Goal: Task Accomplishment & Management: Use online tool/utility

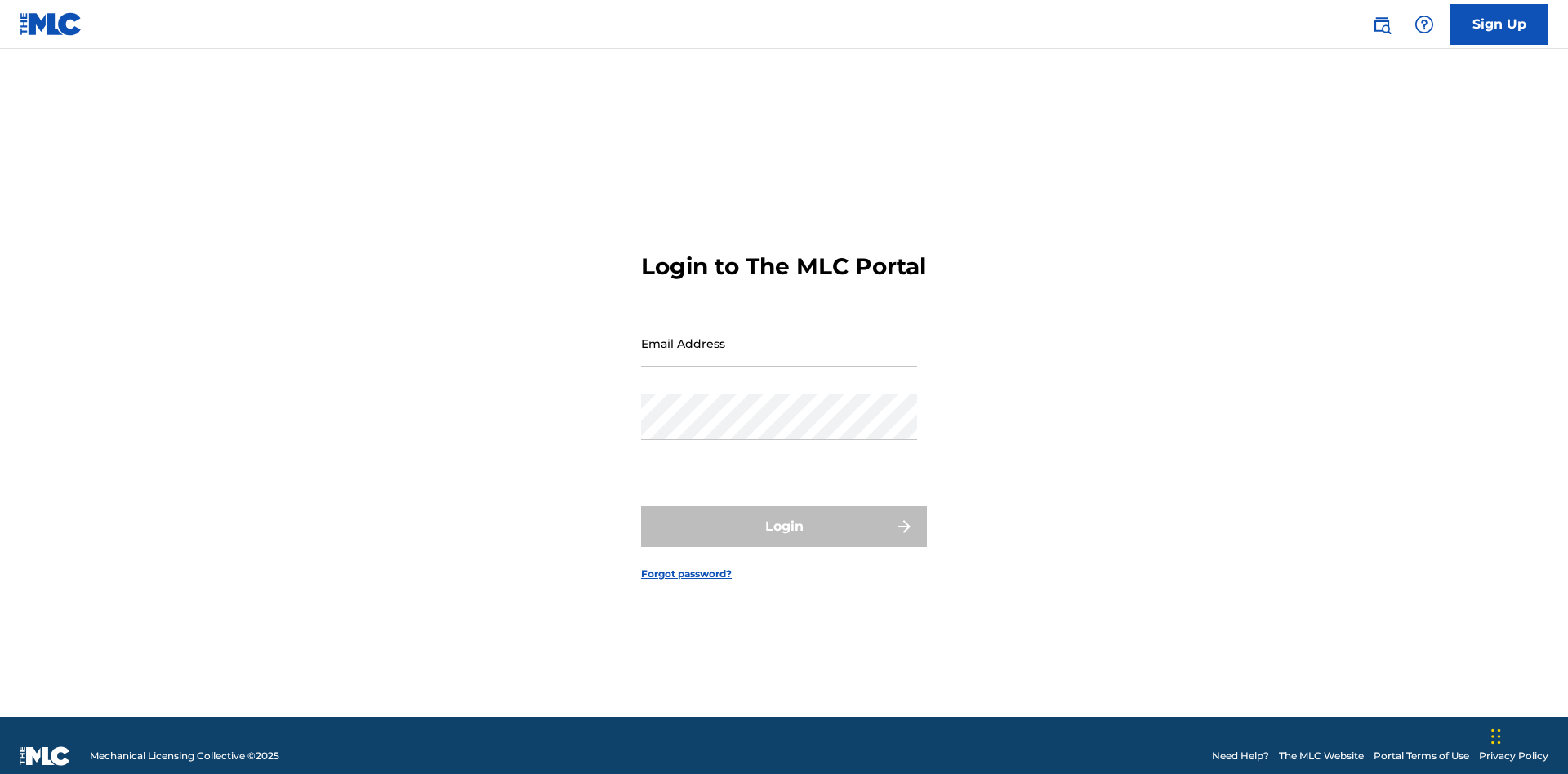
scroll to position [21, 0]
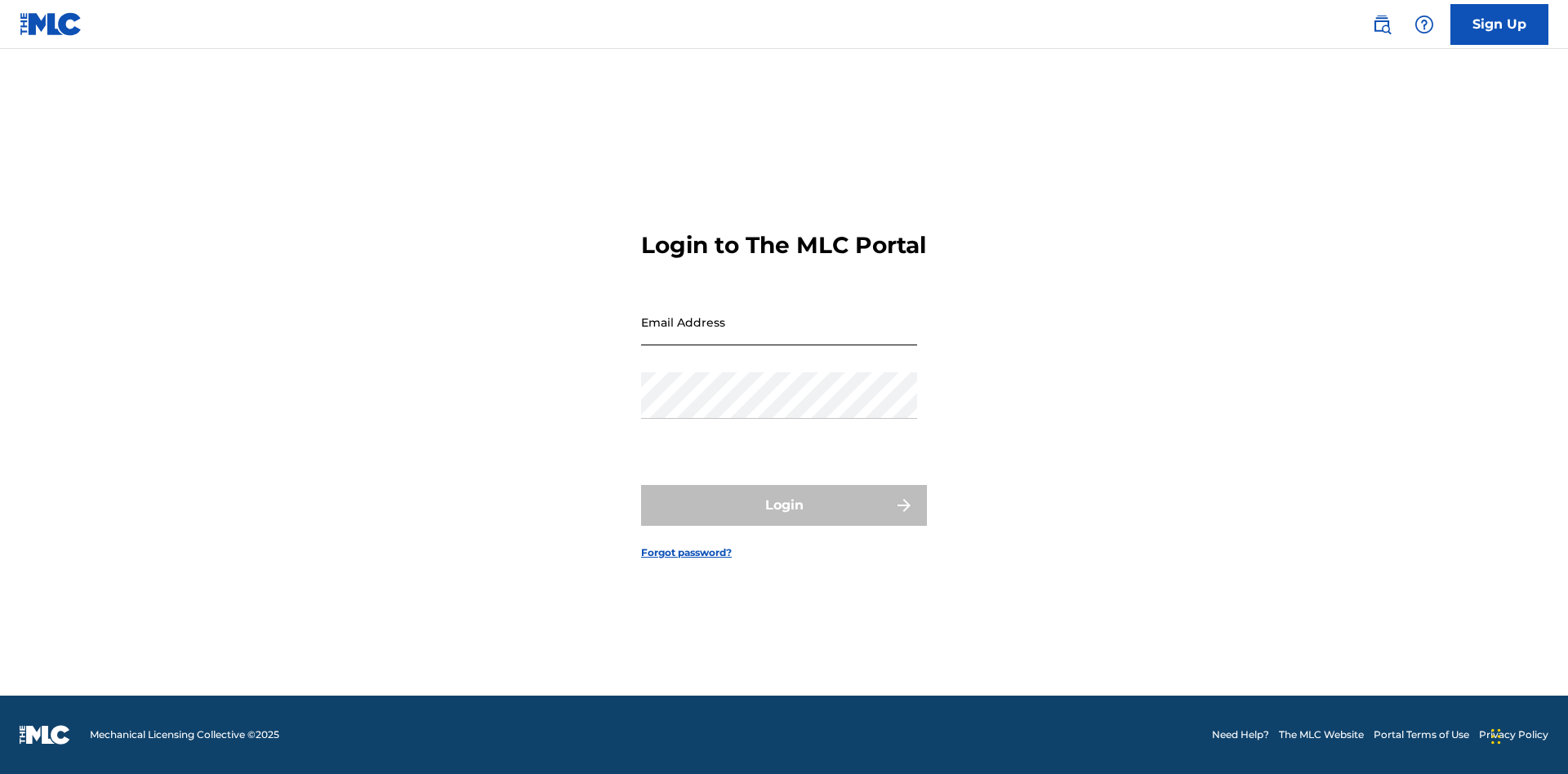
click at [779, 336] on input "Email Address" at bounding box center [779, 322] width 276 height 46
type input "[EMAIL_ADDRESS][DOMAIN_NAME]"
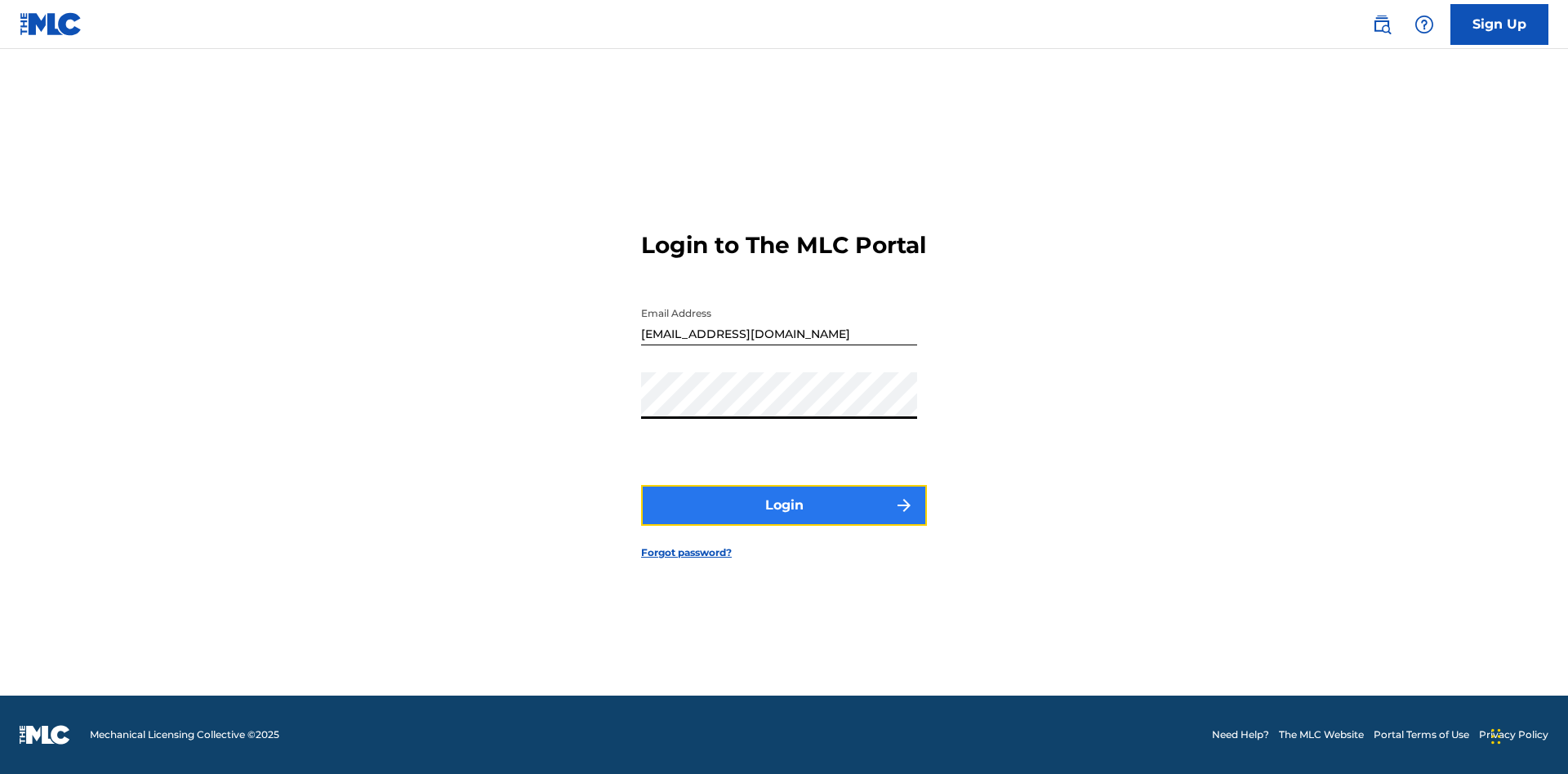
click at [784, 519] on button "Login" at bounding box center [784, 505] width 286 height 41
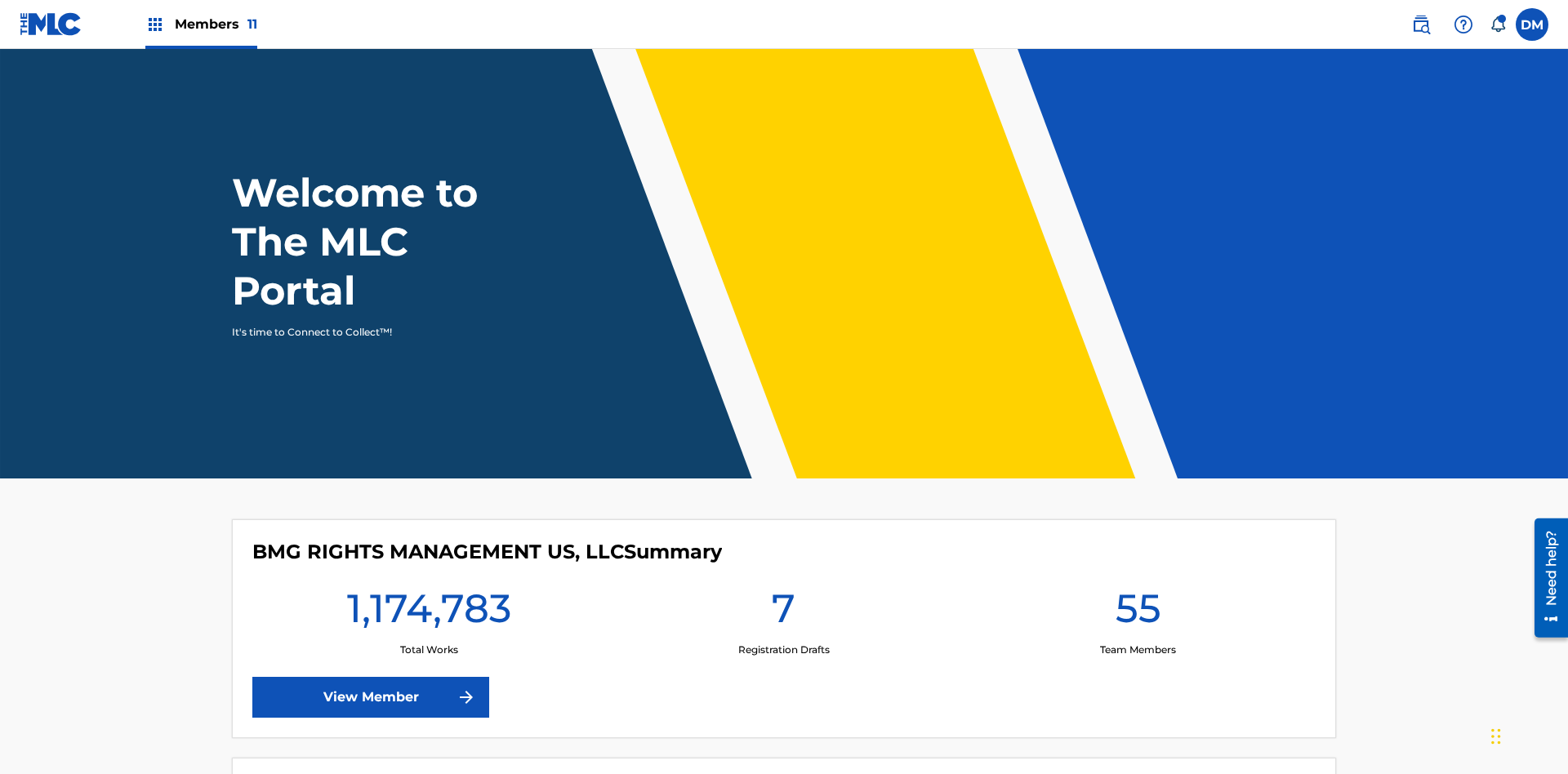
click at [201, 24] on span "Members 11" at bounding box center [215, 24] width 83 height 19
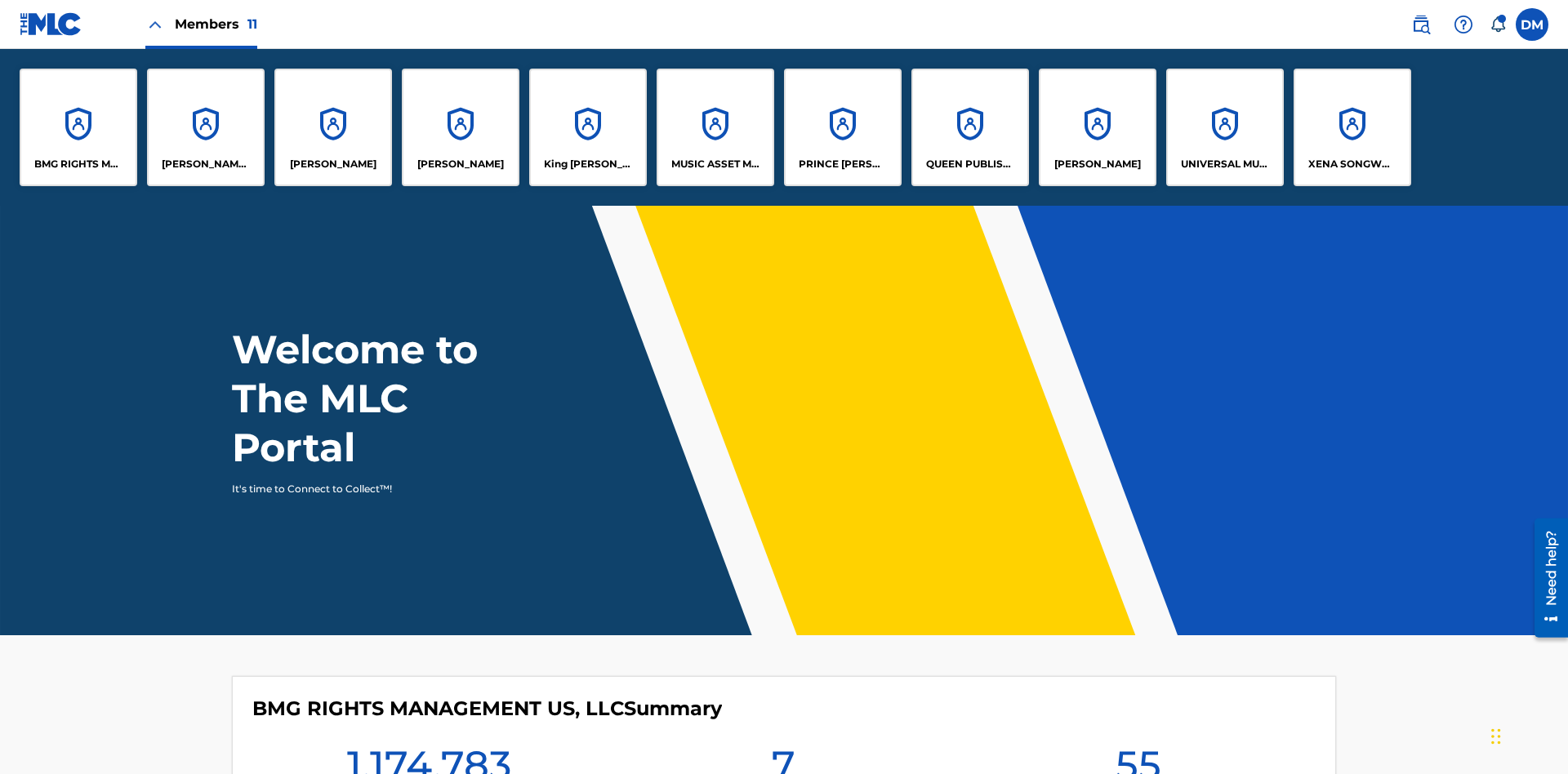
scroll to position [59, 0]
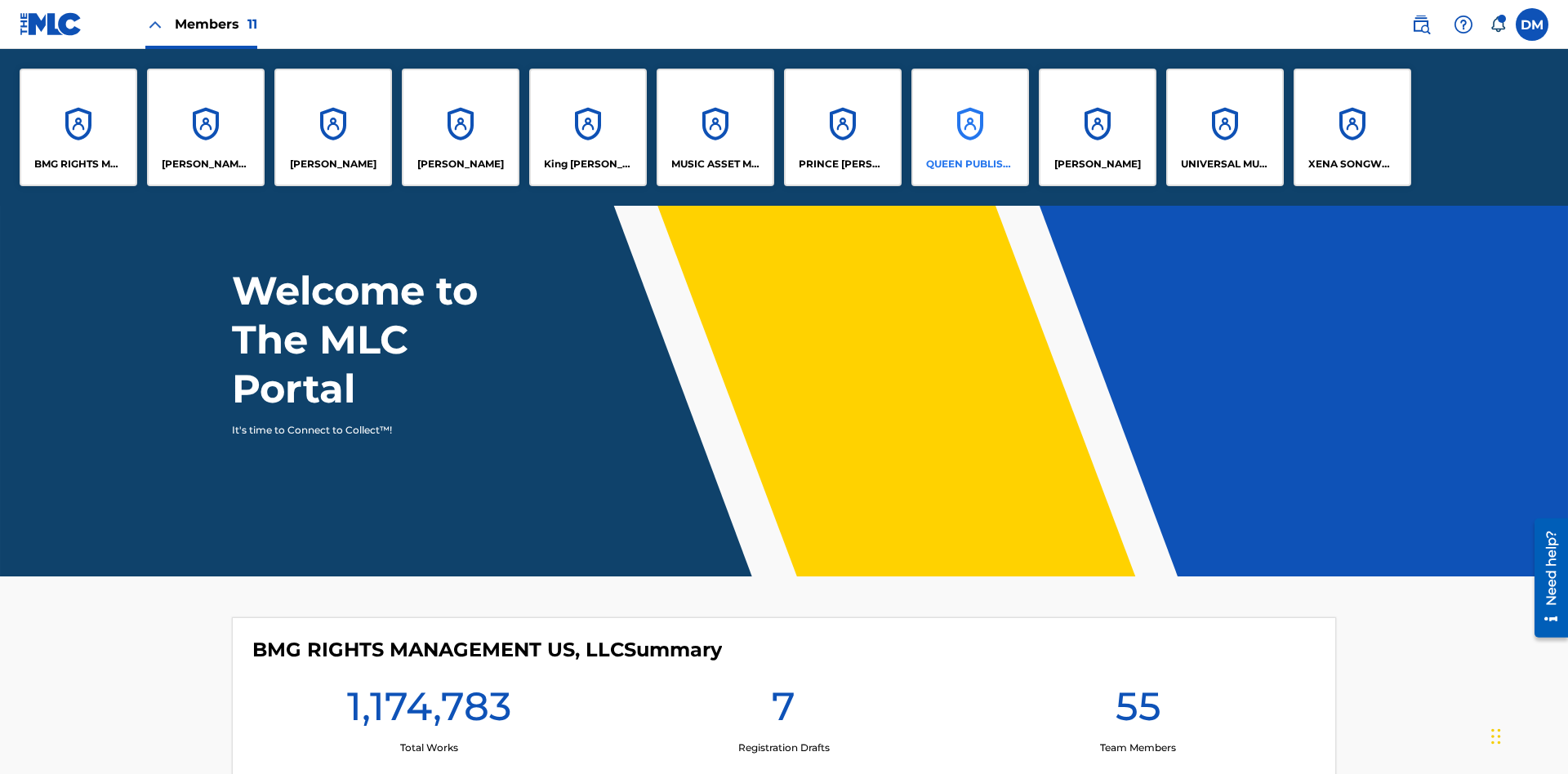
click at [969, 164] on p "QUEEN PUBLISHA" at bounding box center [970, 163] width 89 height 14
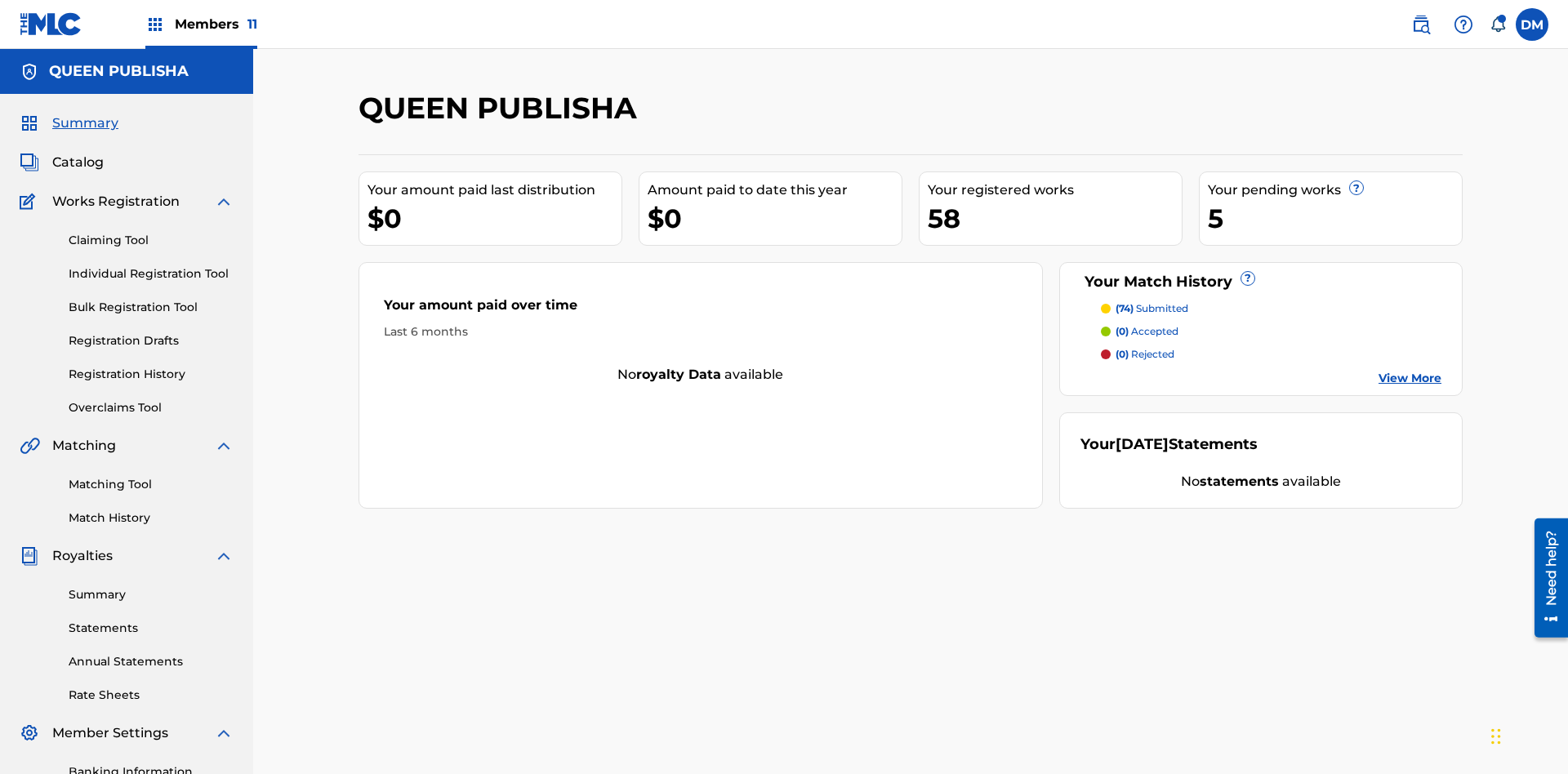
scroll to position [134, 0]
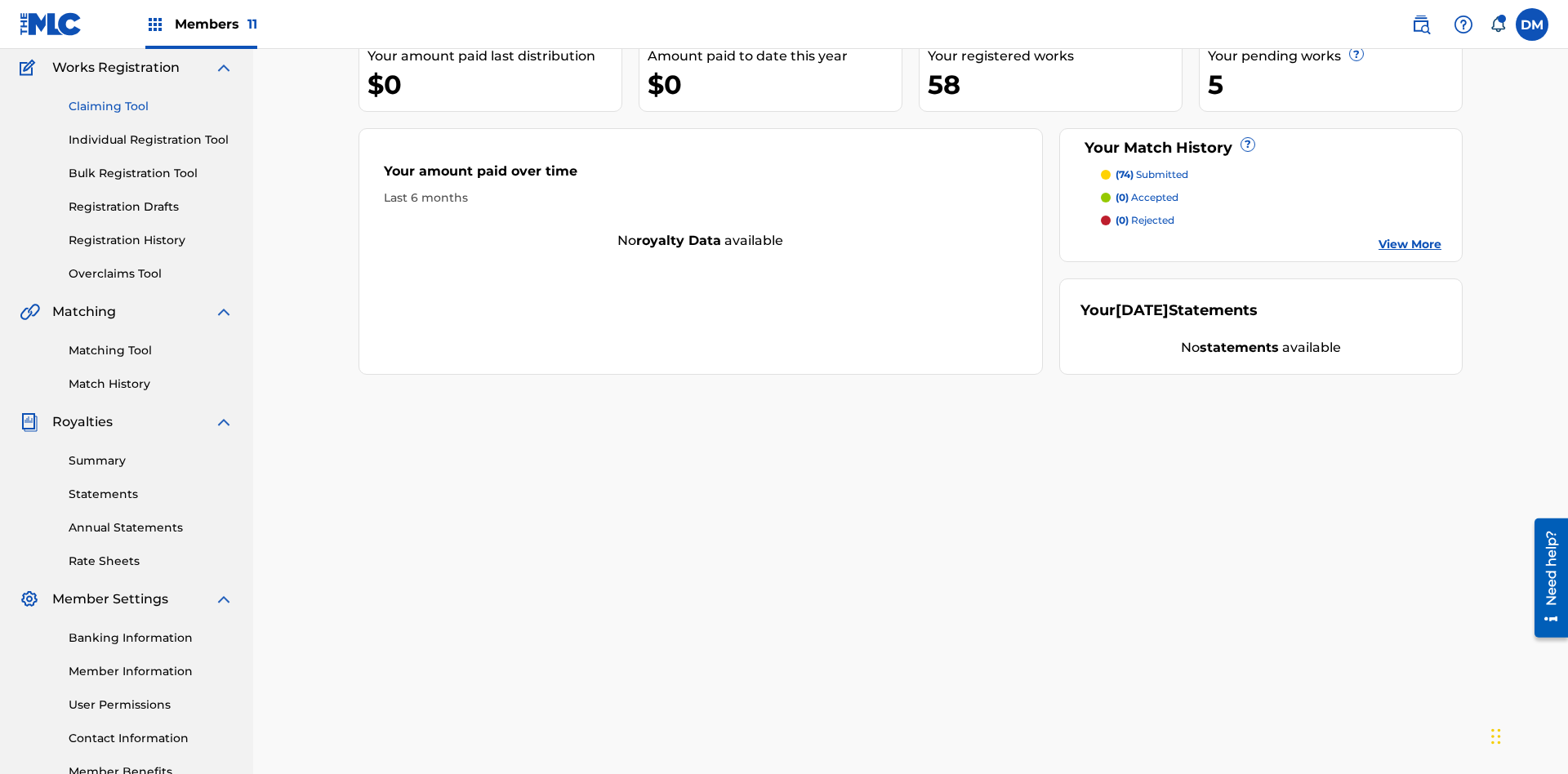
click at [151, 106] on link "Claiming Tool" at bounding box center [151, 106] width 165 height 17
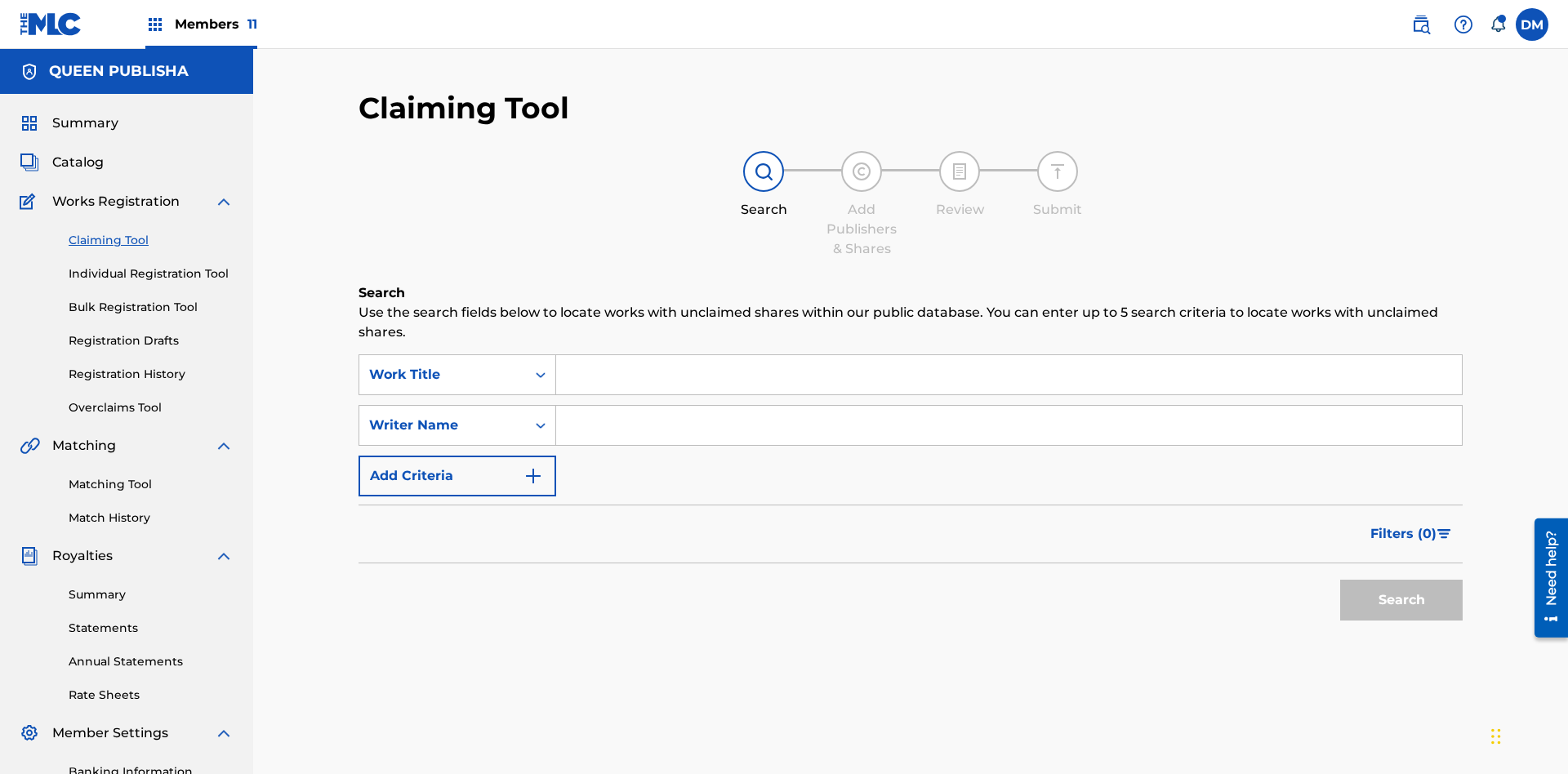
scroll to position [238, 0]
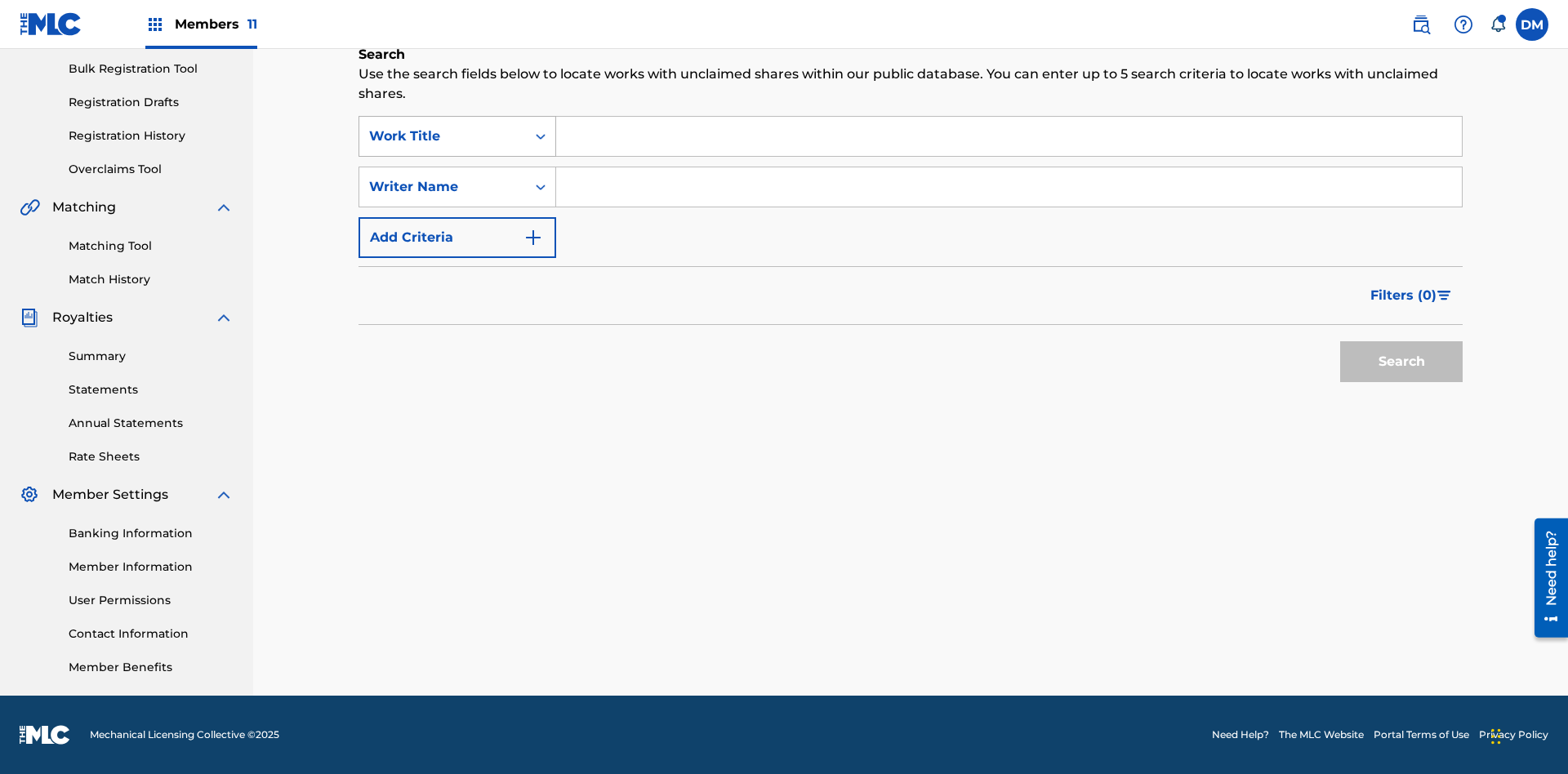
click at [443, 137] on div "Work Title" at bounding box center [442, 136] width 147 height 20
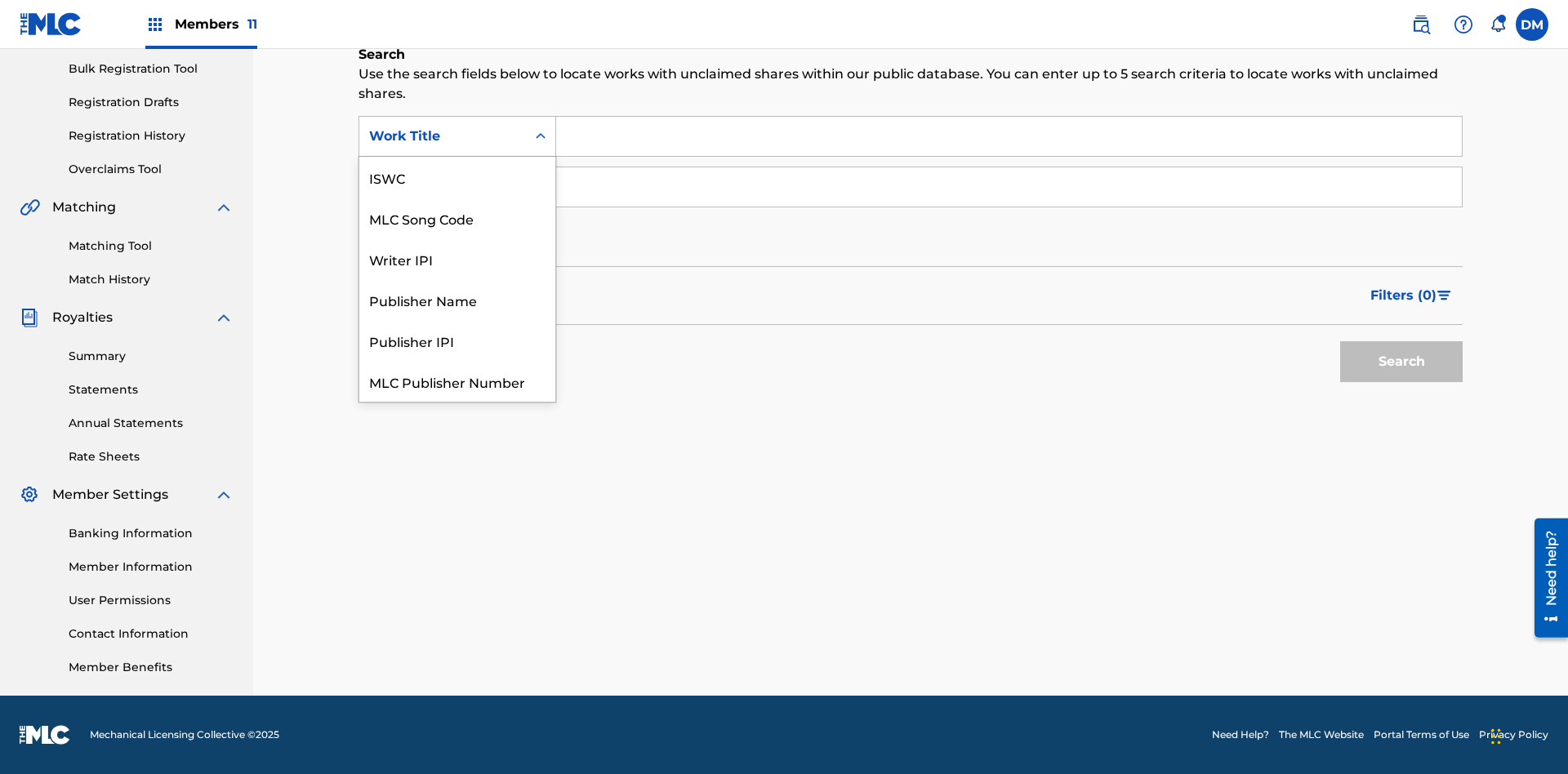
scroll to position [41, 0]
click at [457, 177] on div "MLC Song Code" at bounding box center [457, 176] width 196 height 41
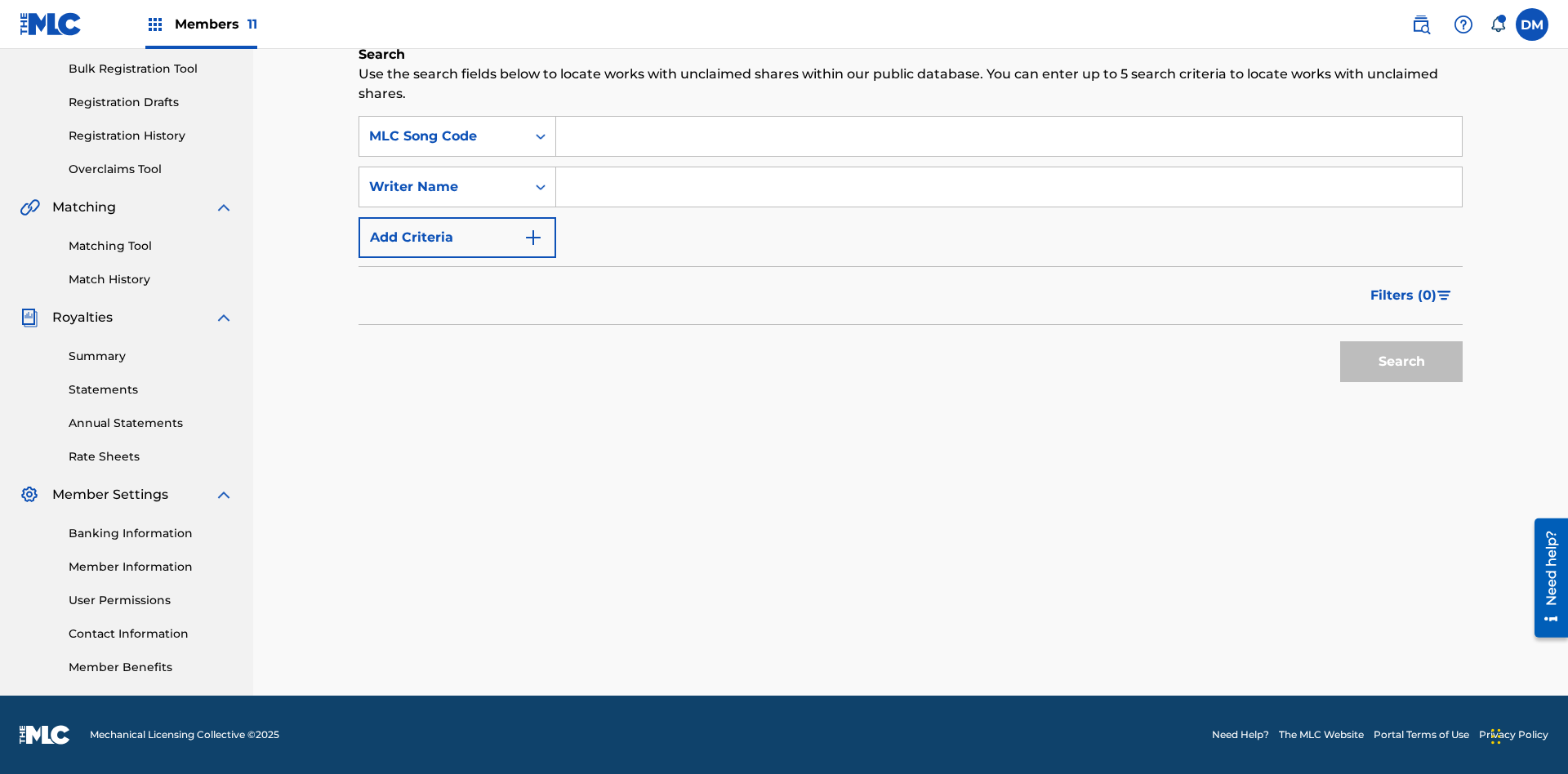
click at [1008, 137] on input "Search Form" at bounding box center [1008, 136] width 906 height 39
type input "OC72G2"
click at [1401, 361] on button "Search" at bounding box center [1401, 361] width 122 height 41
click at [1404, 296] on span "Filters ( 0 )" at bounding box center [1403, 295] width 66 height 20
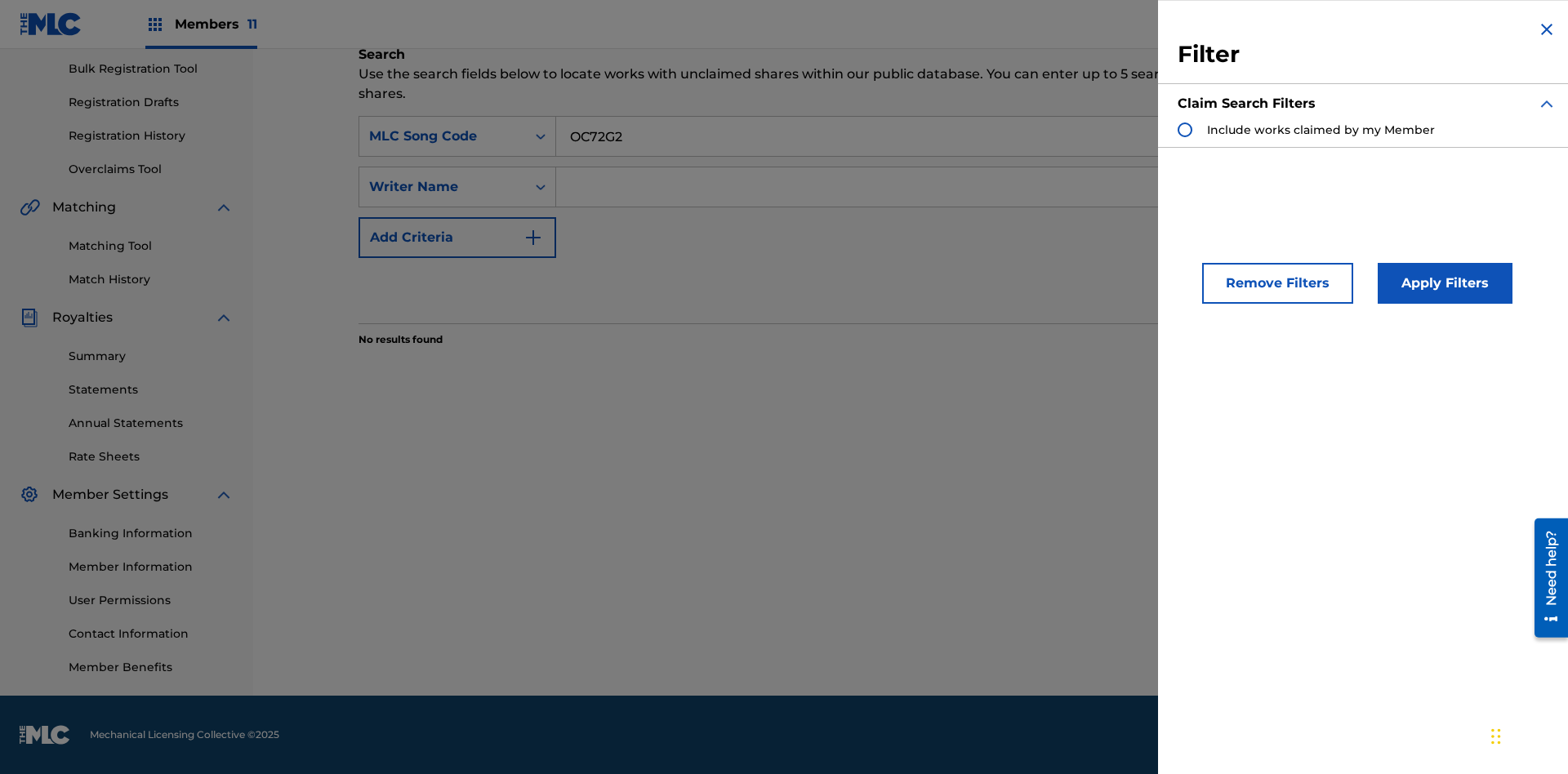
click at [1185, 130] on div "Search Form" at bounding box center [1184, 129] width 14 height 14
click at [1442, 284] on button "Apply Filters" at bounding box center [1445, 283] width 135 height 41
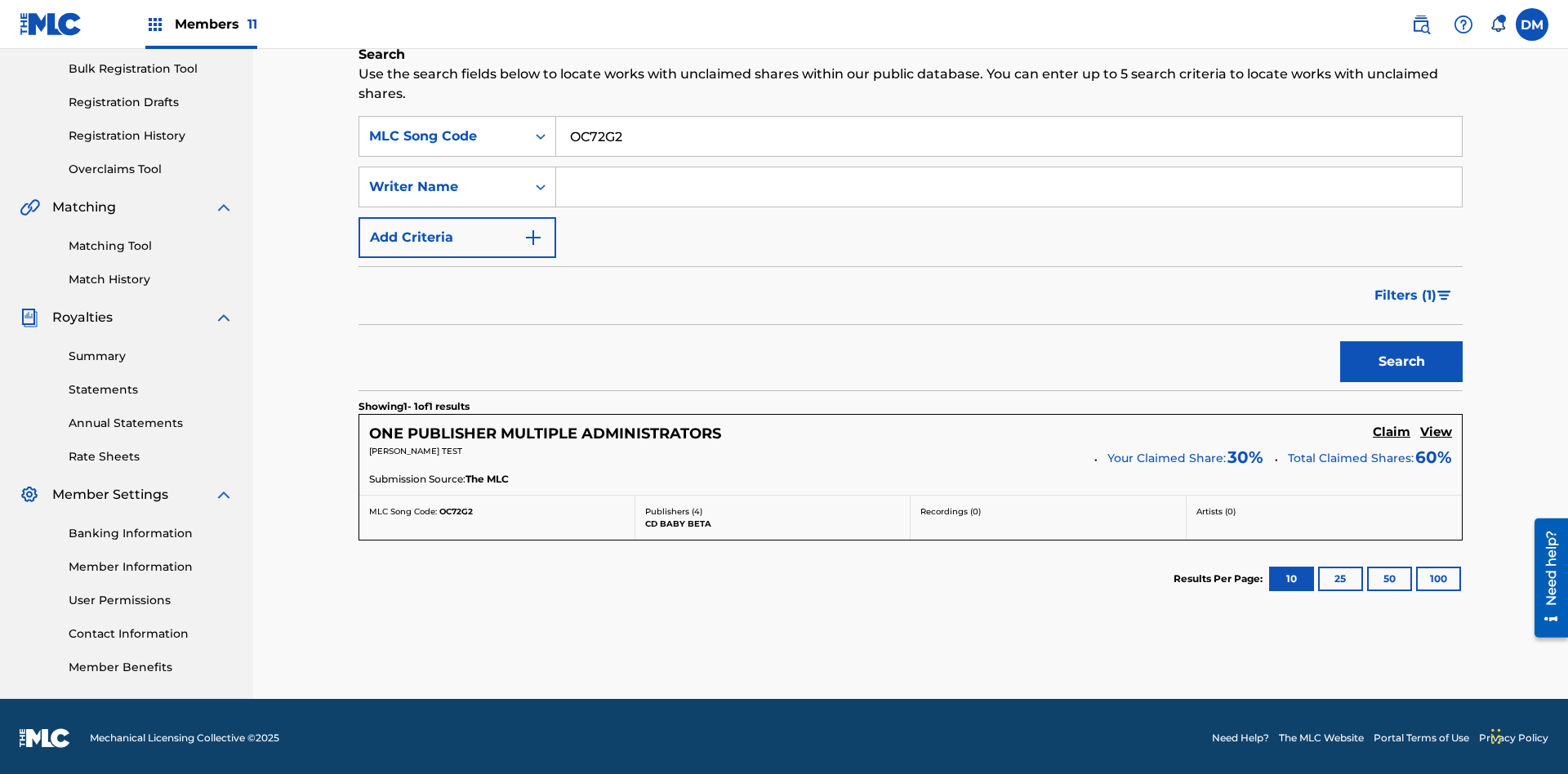
scroll to position [242, 0]
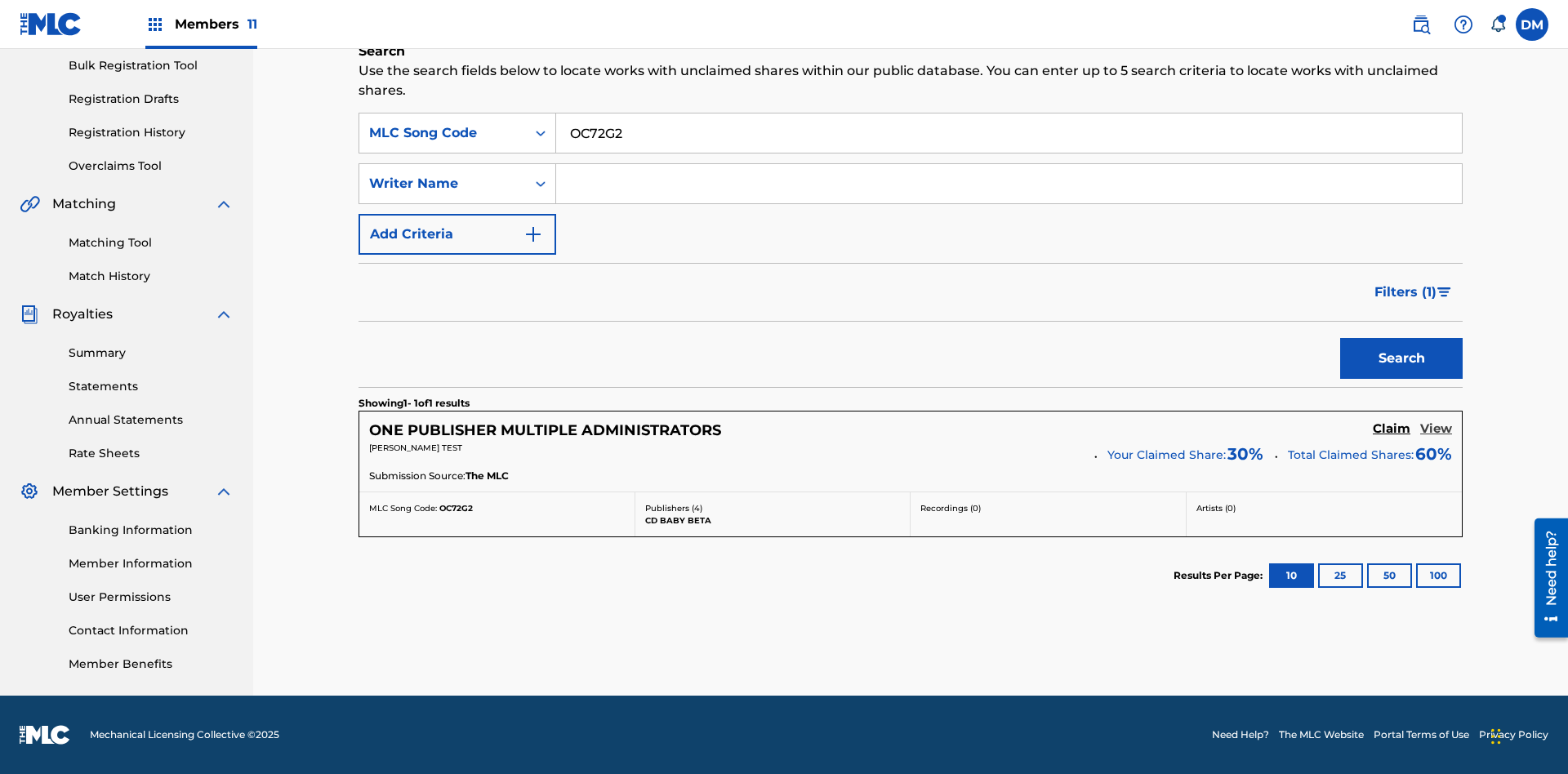
click at [1435, 429] on h5 "View" at bounding box center [1436, 429] width 32 height 15
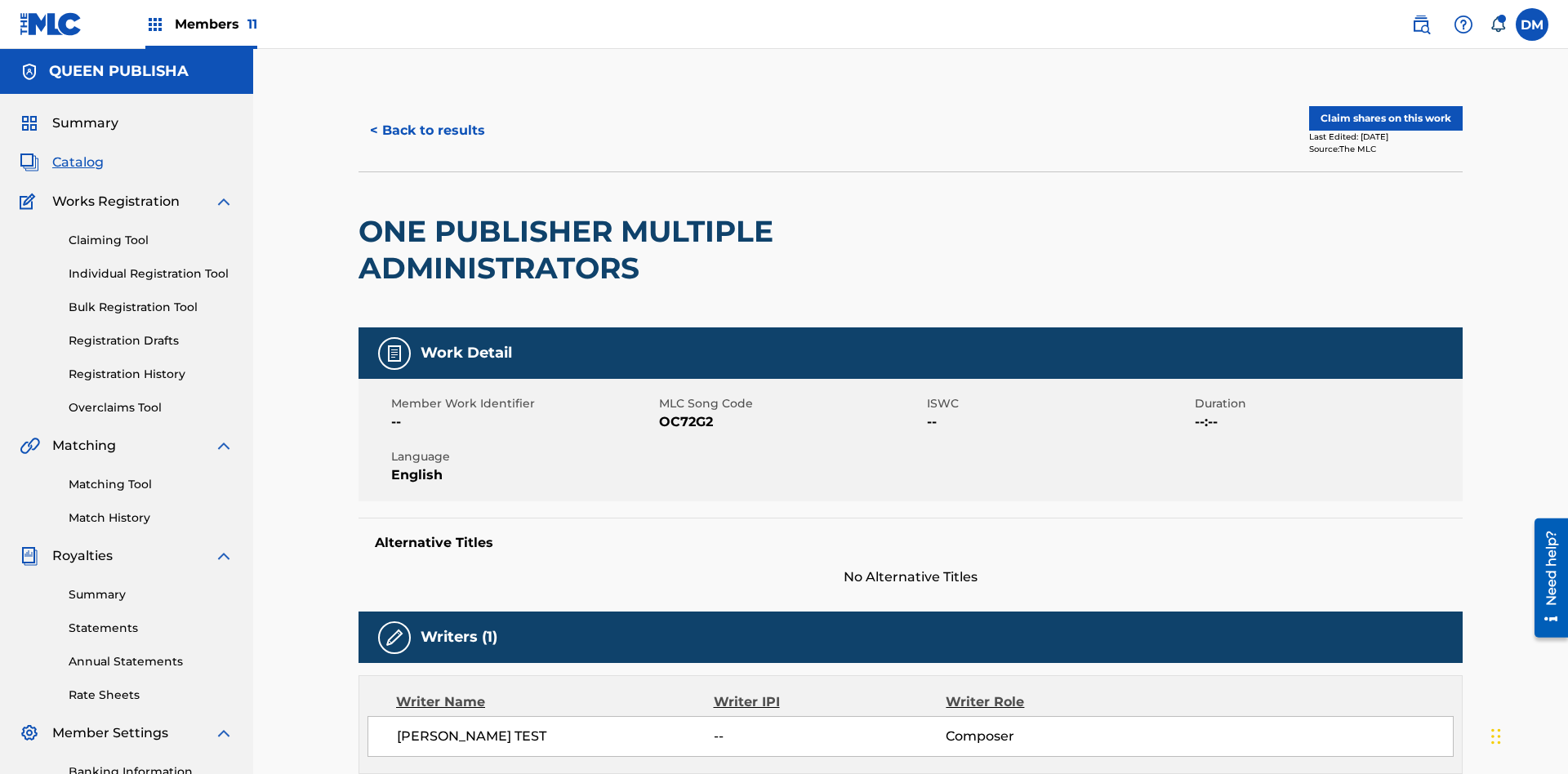
scroll to position [9, 0]
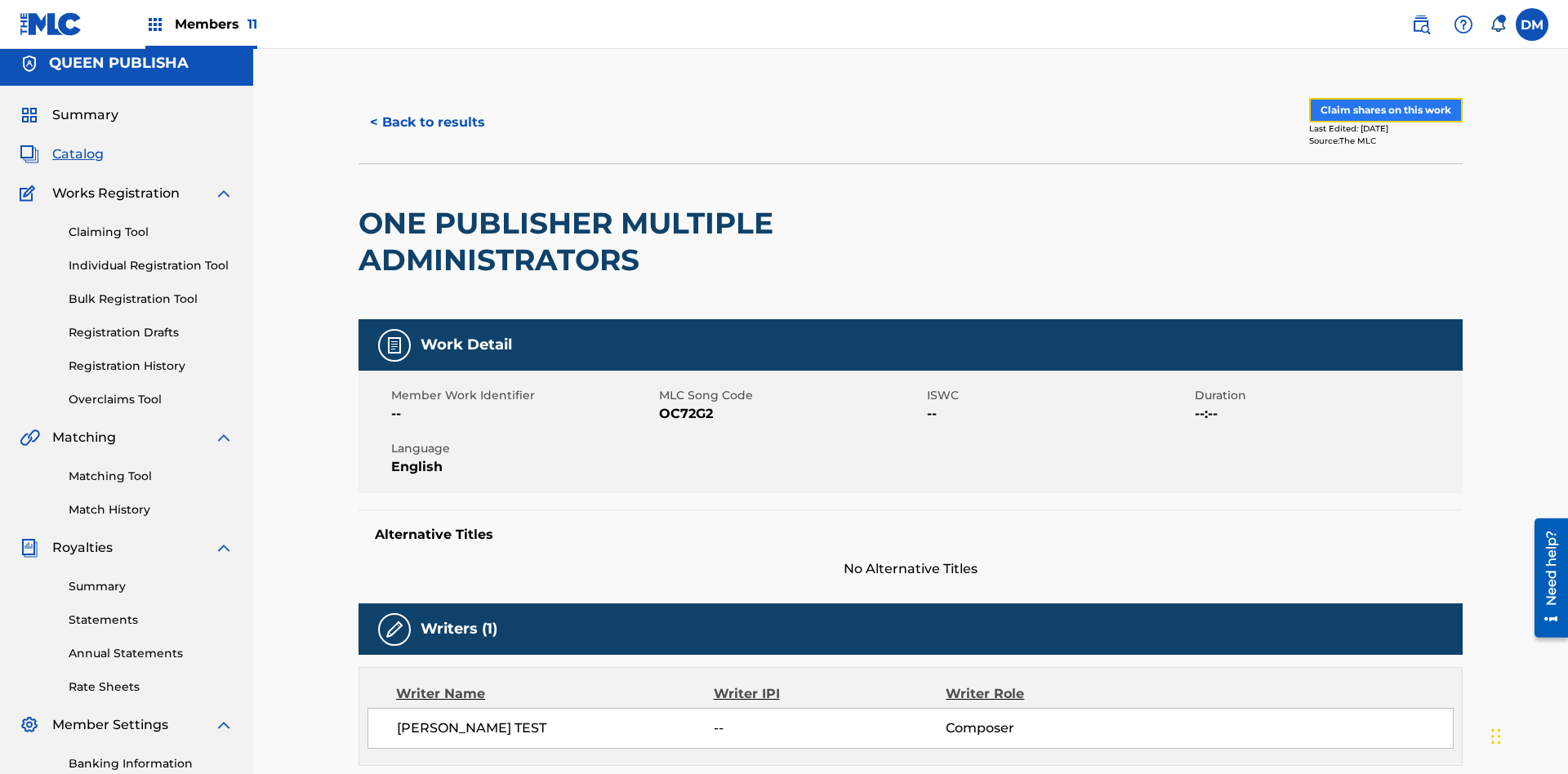
click at [1384, 110] on button "Claim shares on this work" at bounding box center [1386, 110] width 154 height 25
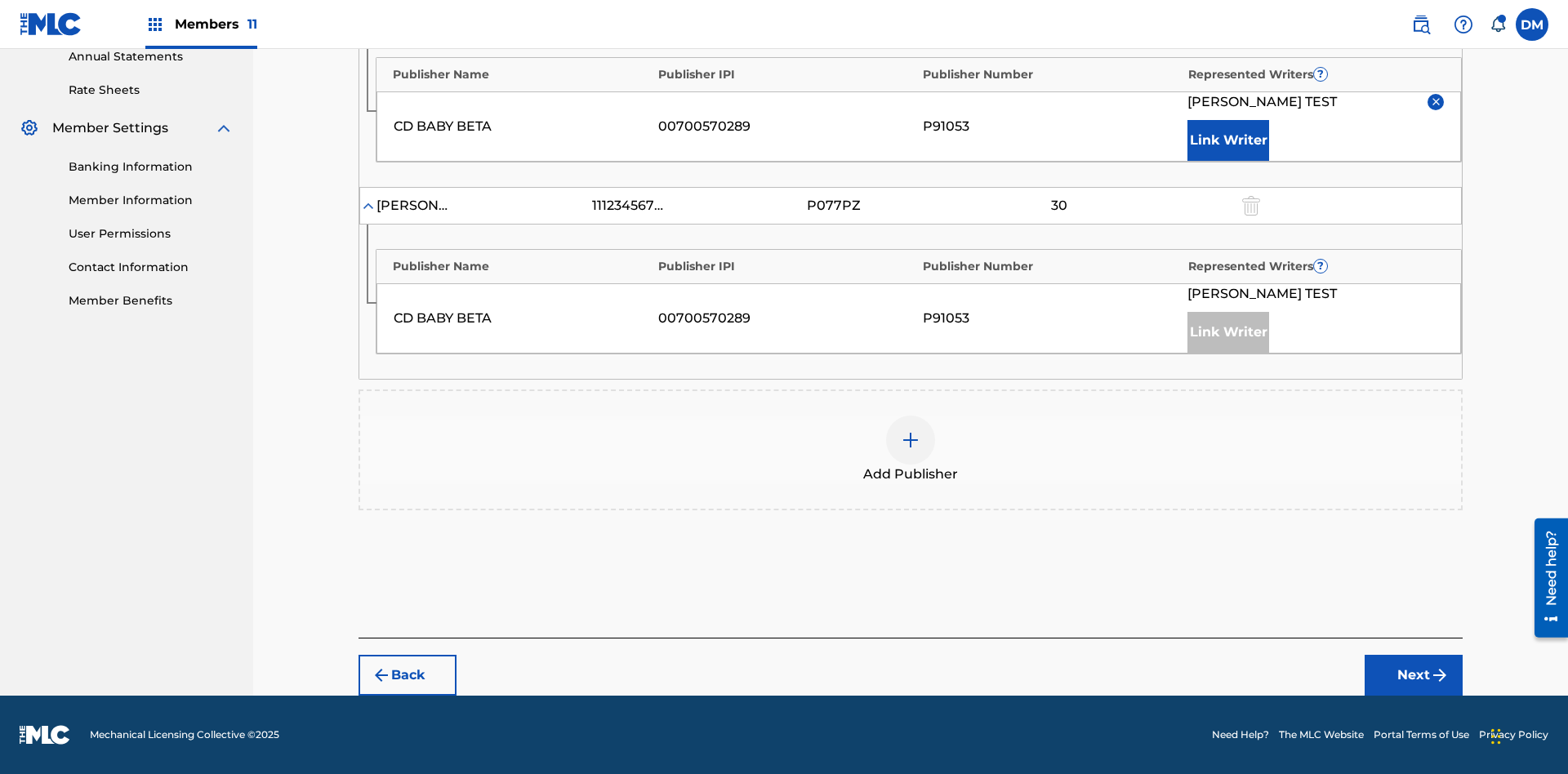
scroll to position [507, 0]
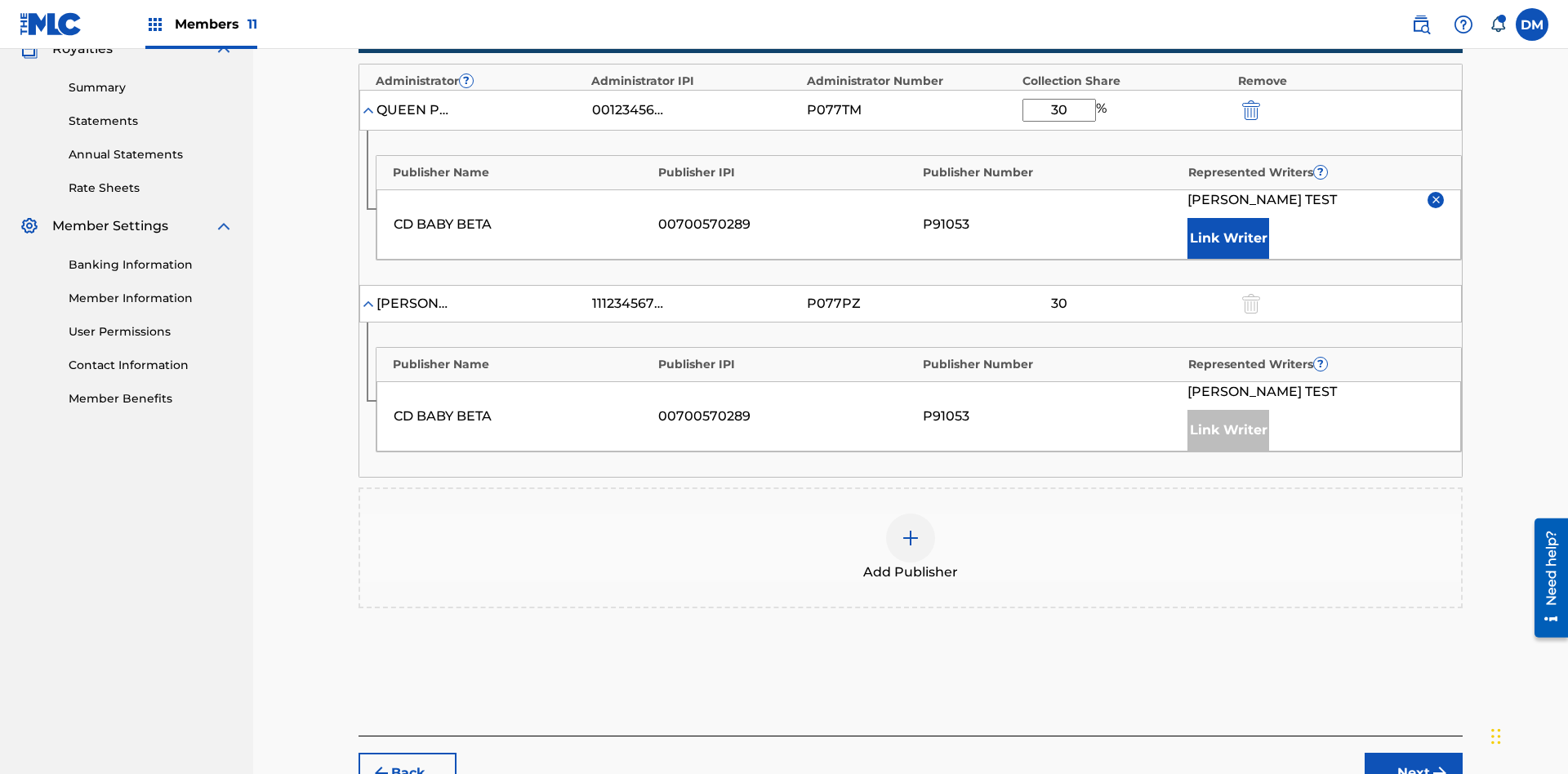
click at [1059, 109] on input "30" at bounding box center [1059, 110] width 73 height 23
type input "8"
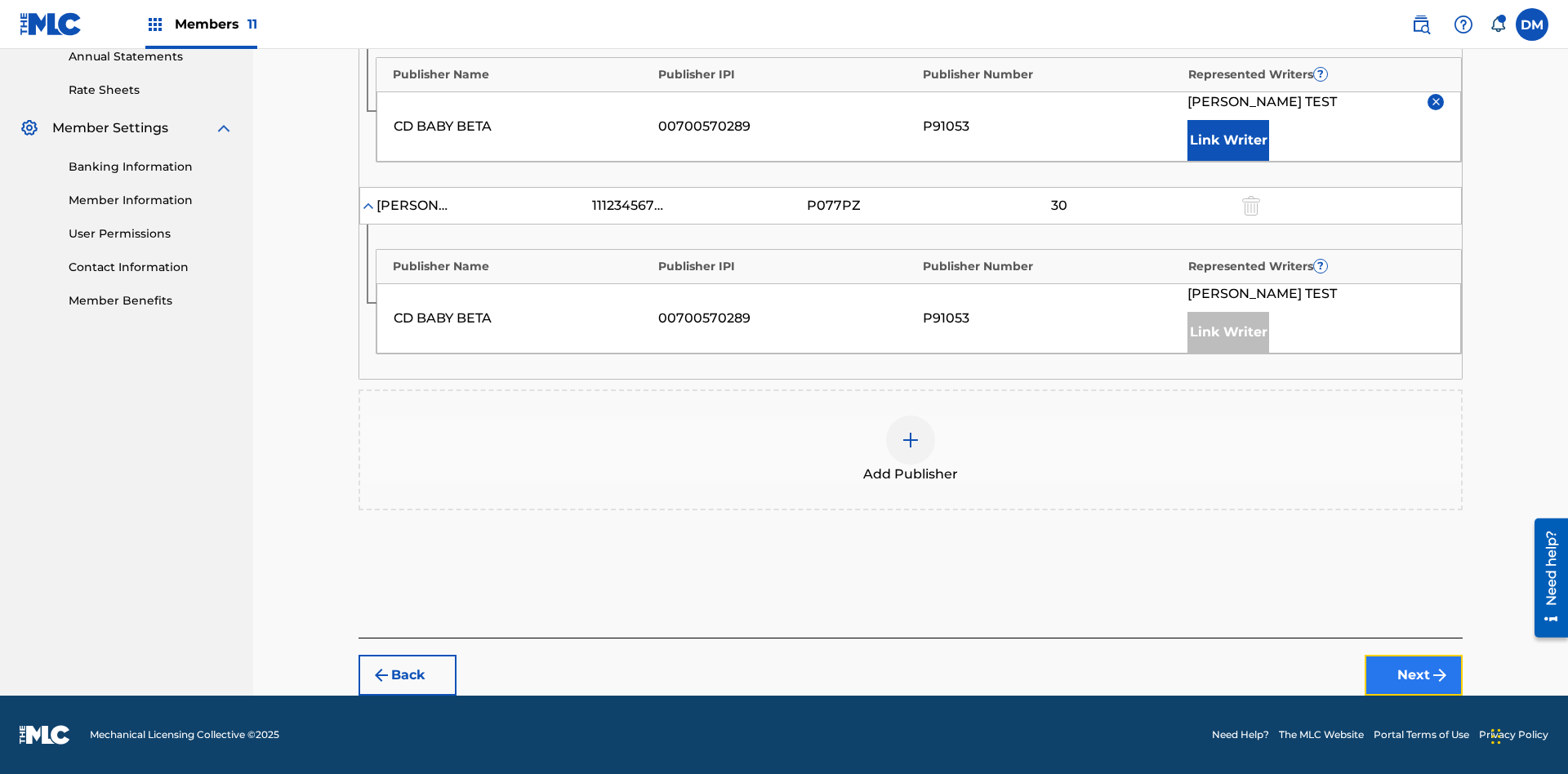
click at [1413, 675] on button "Next" at bounding box center [1412, 674] width 98 height 41
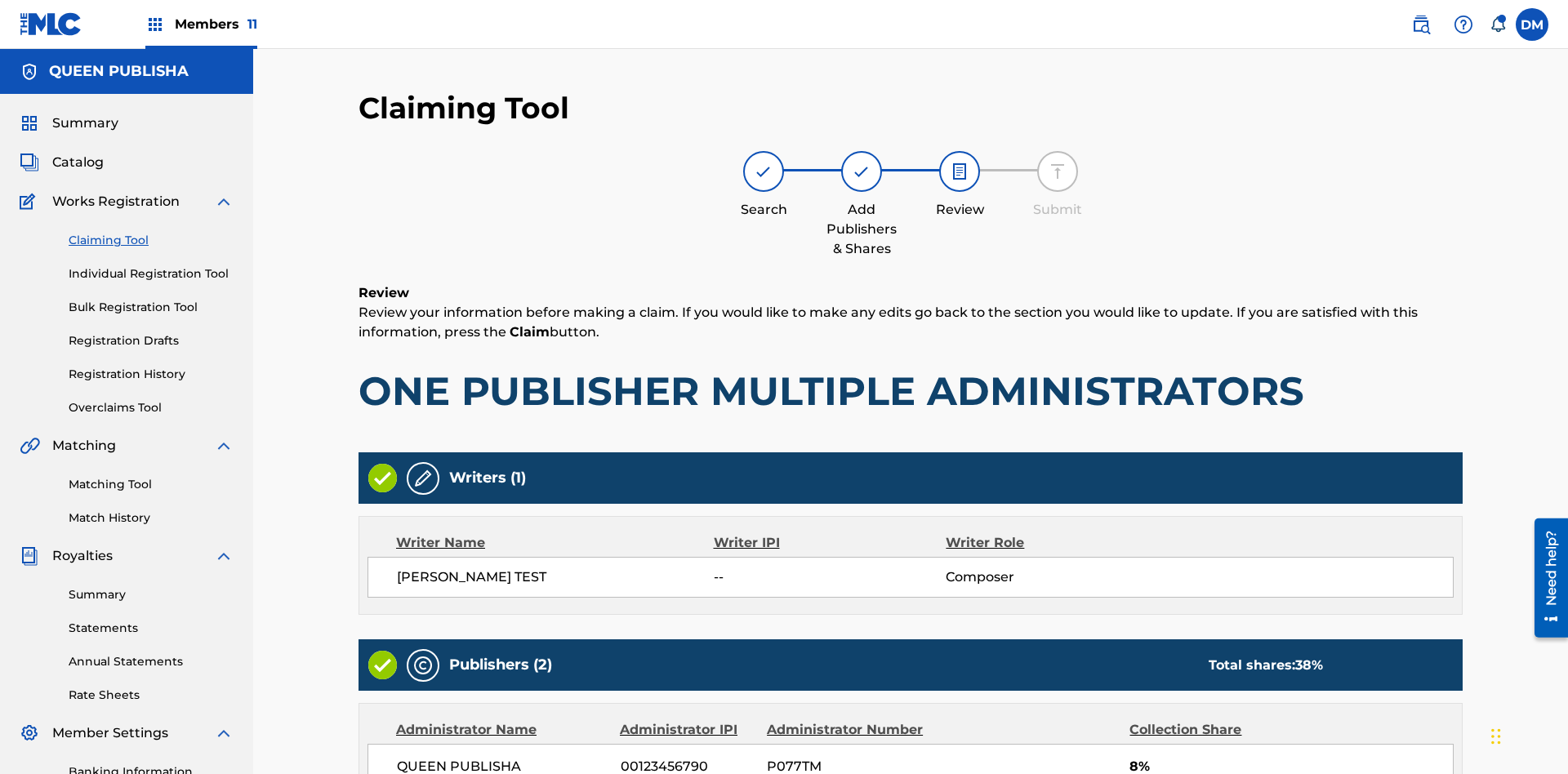
scroll to position [456, 0]
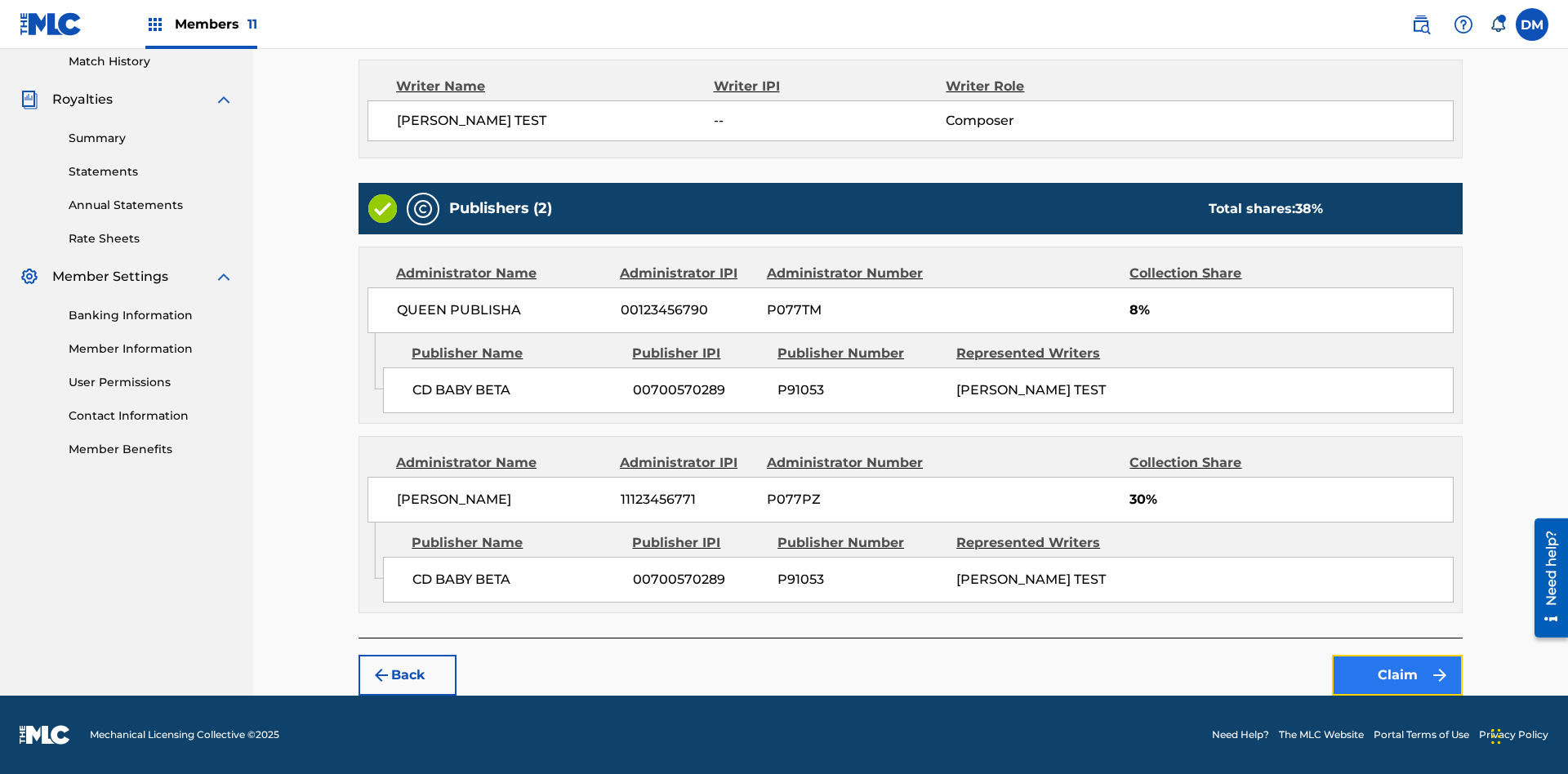
click at [1397, 675] on button "Claim" at bounding box center [1397, 674] width 131 height 41
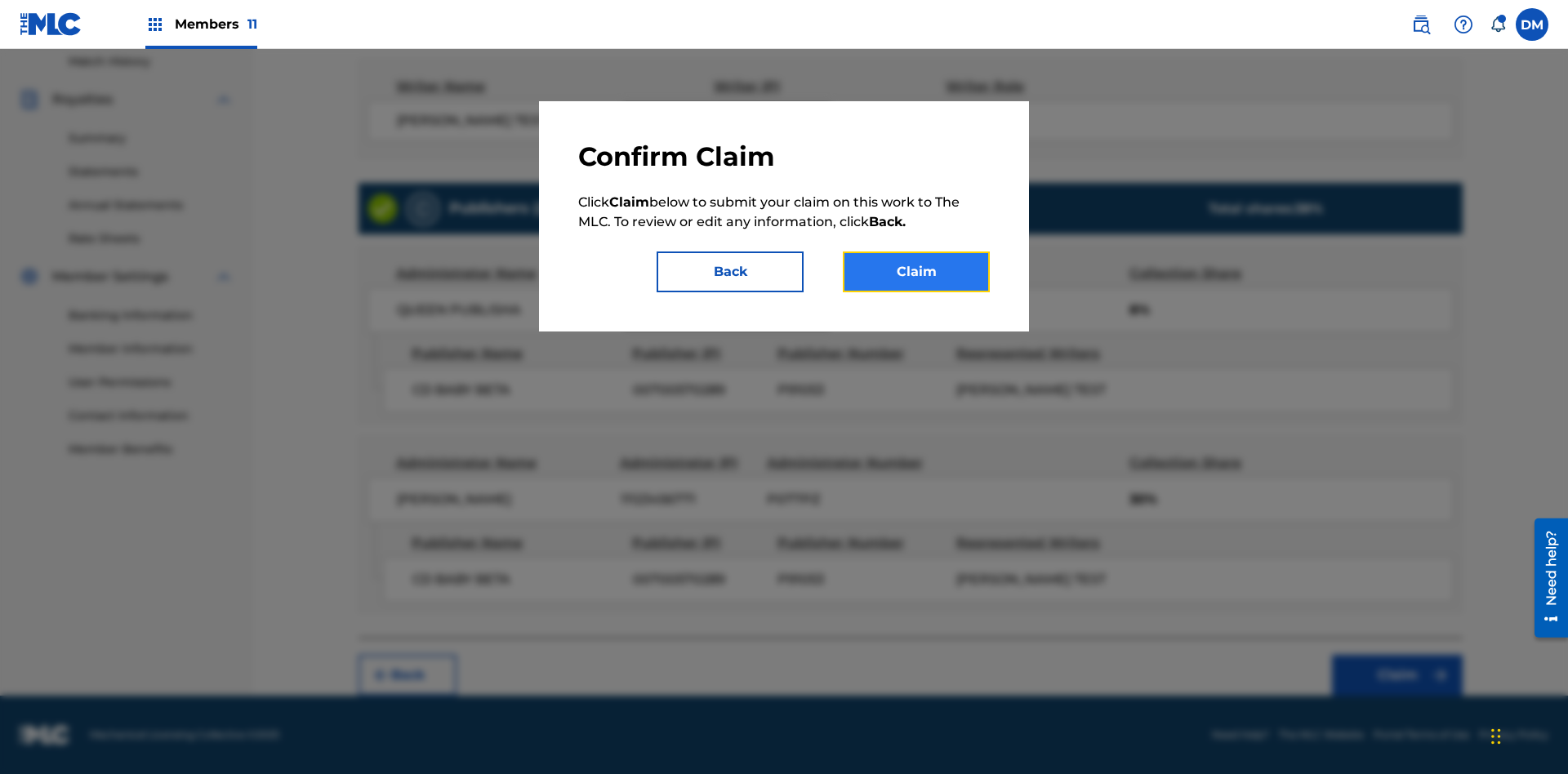
click at [916, 272] on button "Claim" at bounding box center [915, 271] width 147 height 41
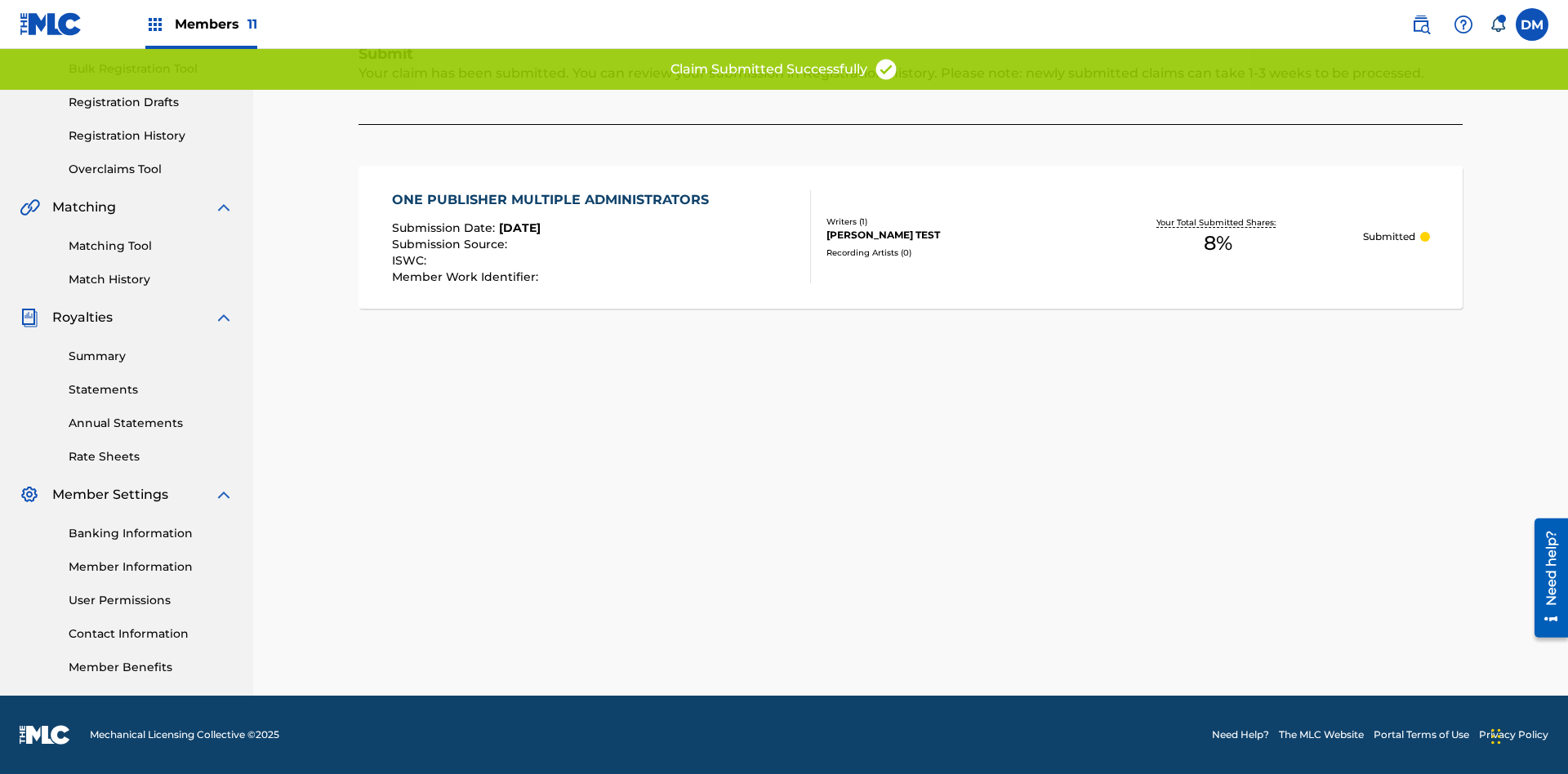
scroll to position [238, 0]
click at [151, 136] on link "Registration History" at bounding box center [151, 136] width 165 height 17
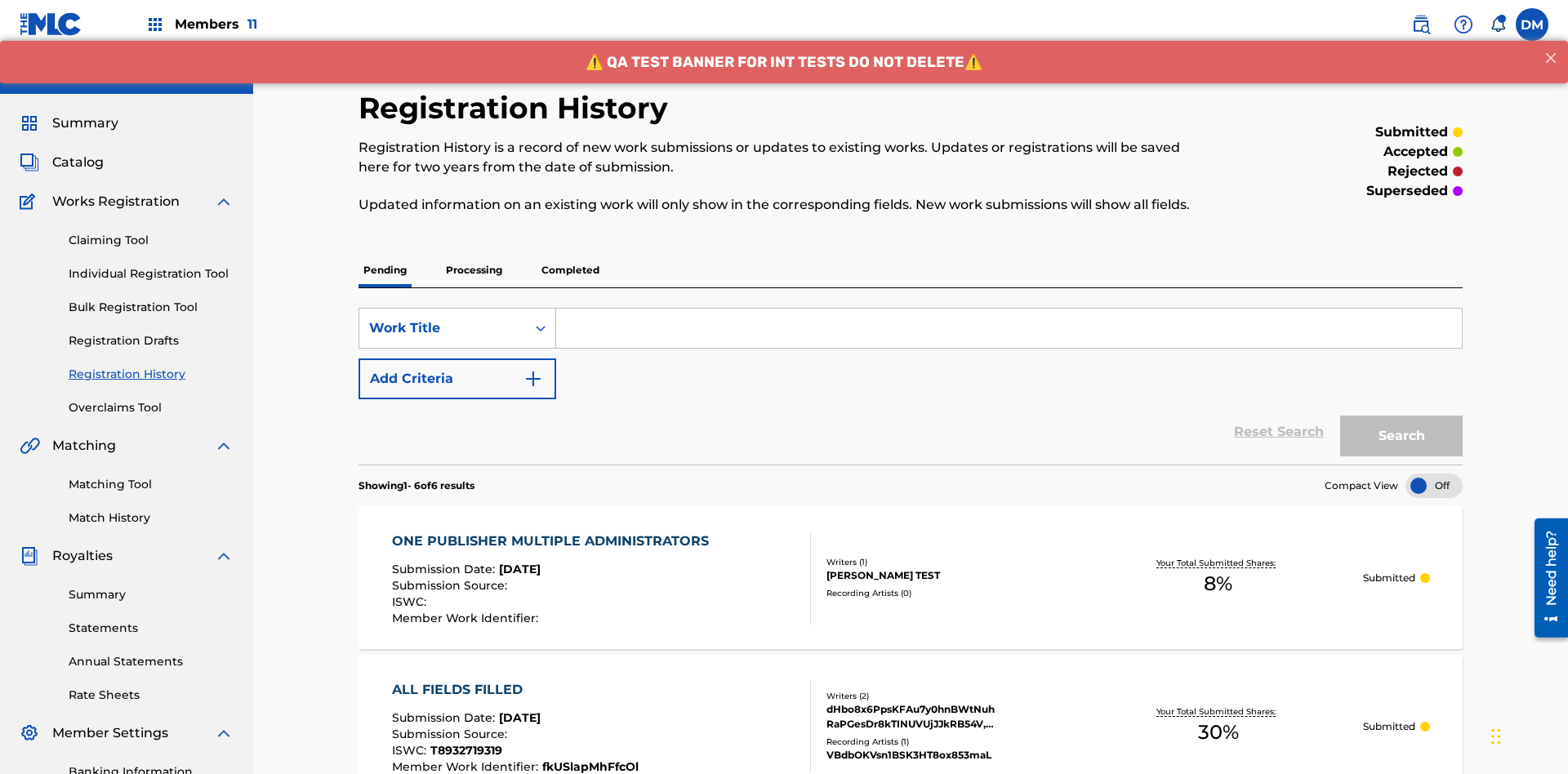
scroll to position [211, 0]
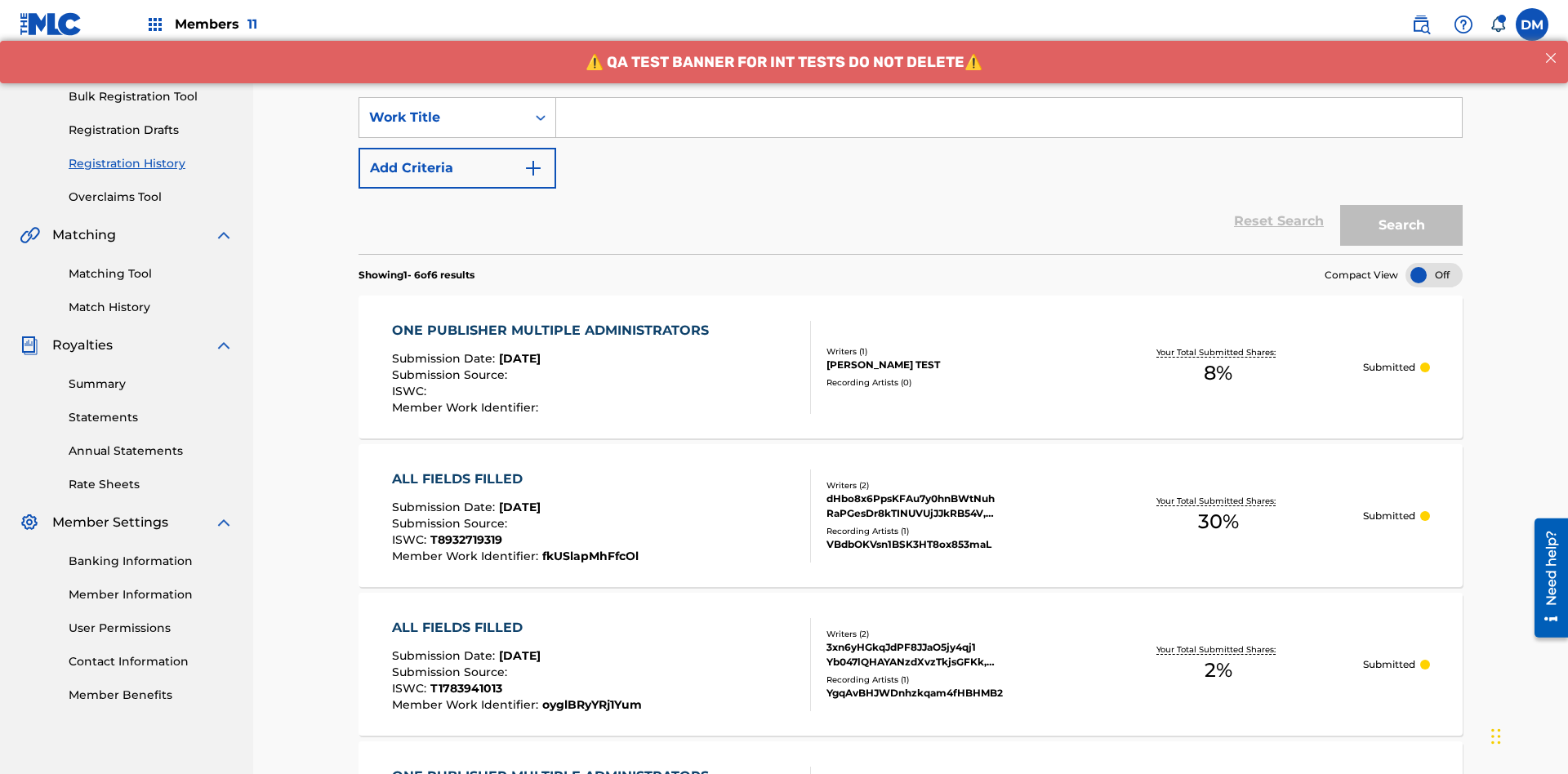
click at [1008, 118] on input "Search Form" at bounding box center [1008, 117] width 906 height 39
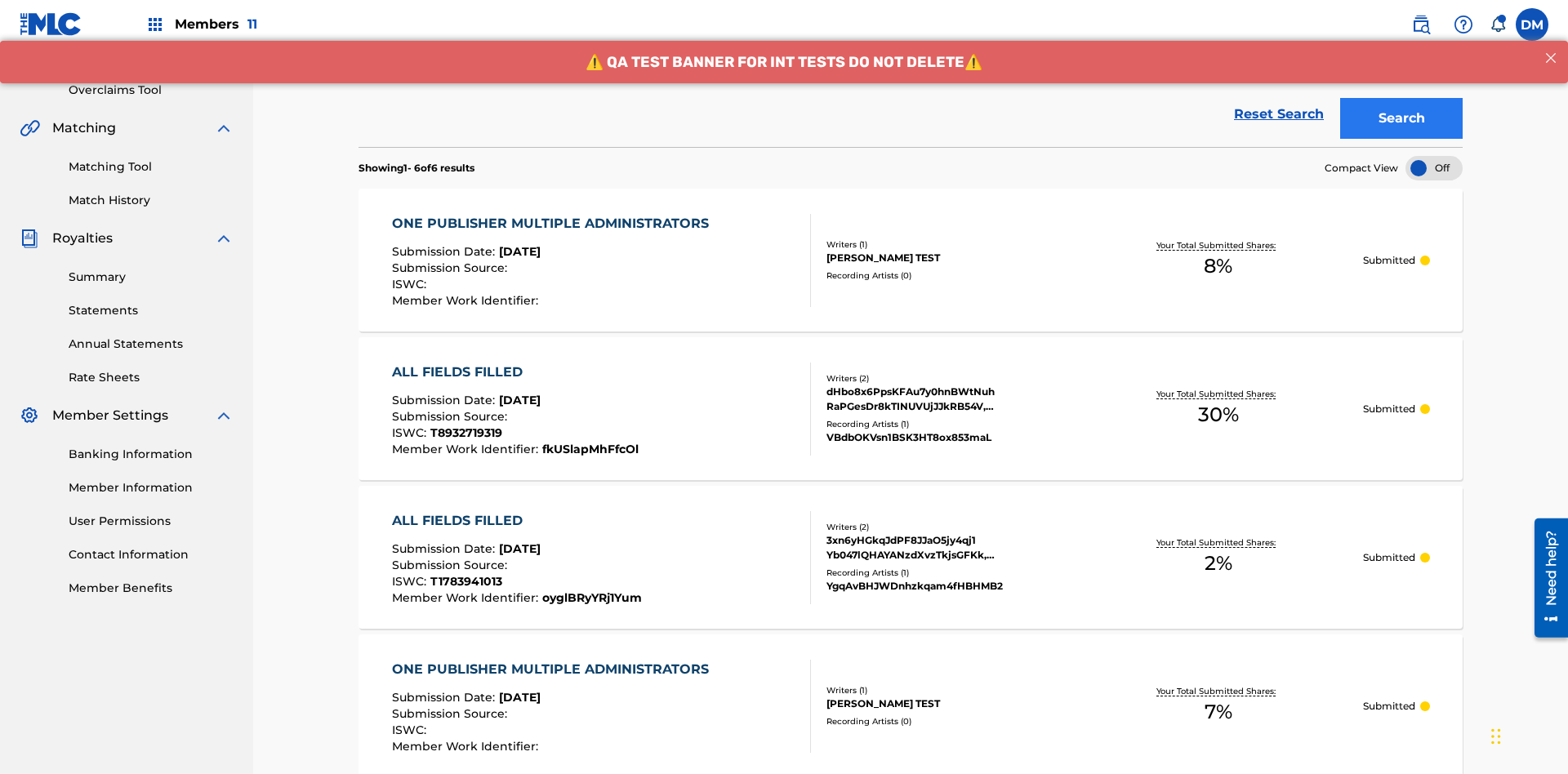
type input "ONE PUBLISHER MULTIPLE ADMINISTRATORS"
click at [1401, 119] on button "Search" at bounding box center [1401, 118] width 122 height 41
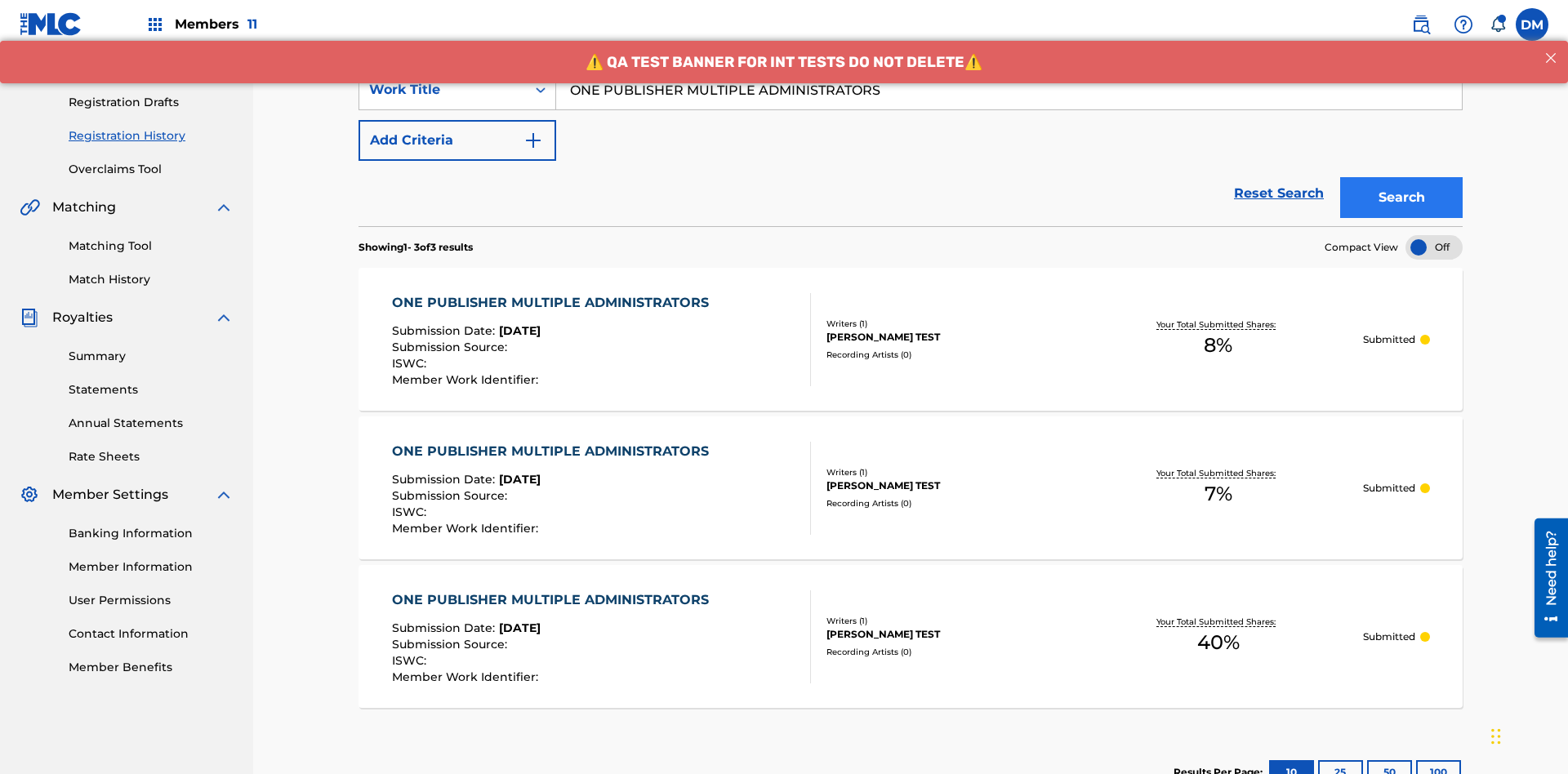
scroll to position [354, 0]
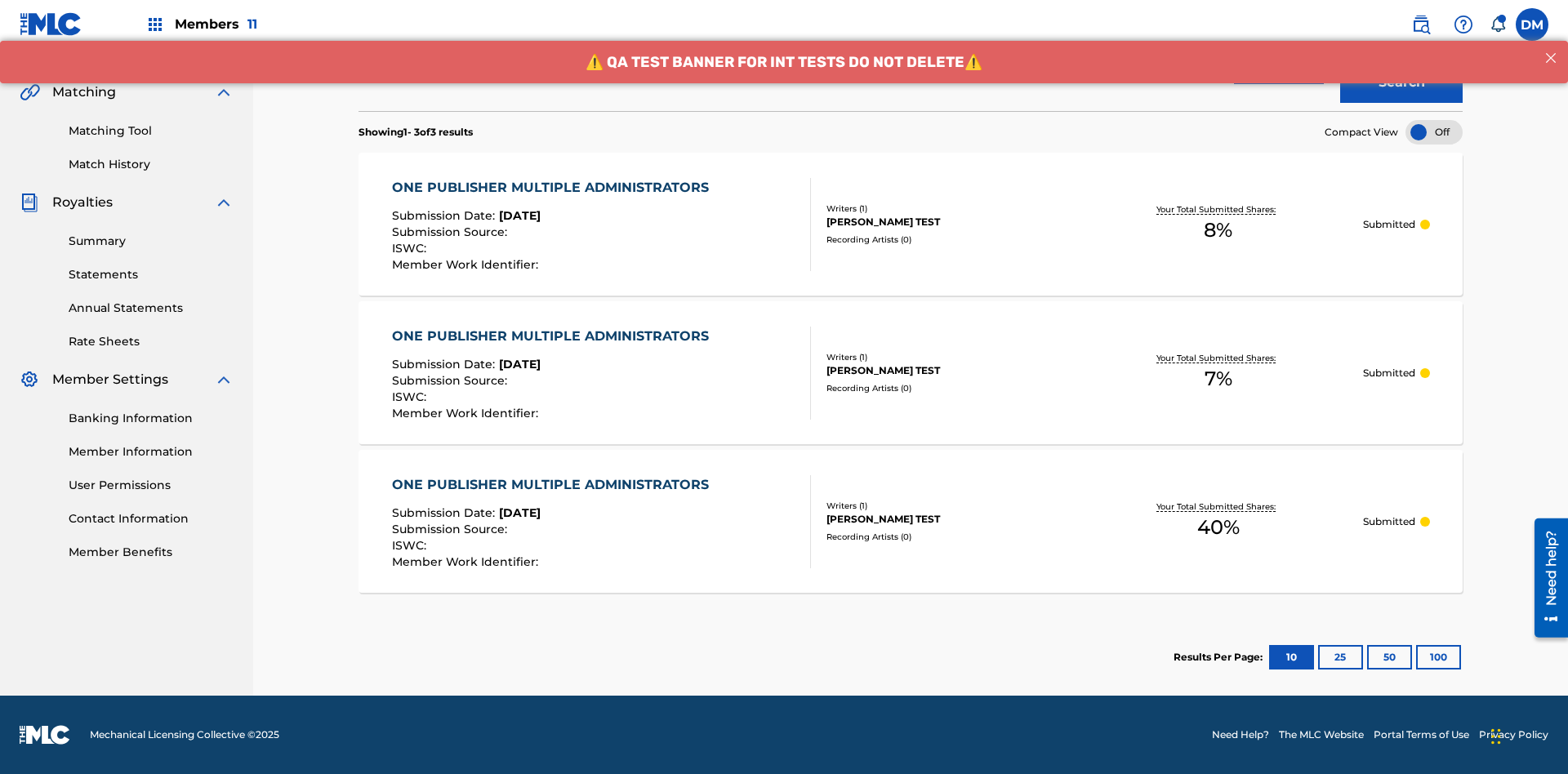
click at [911, 224] on div "[PERSON_NAME] TEST" at bounding box center [950, 221] width 247 height 14
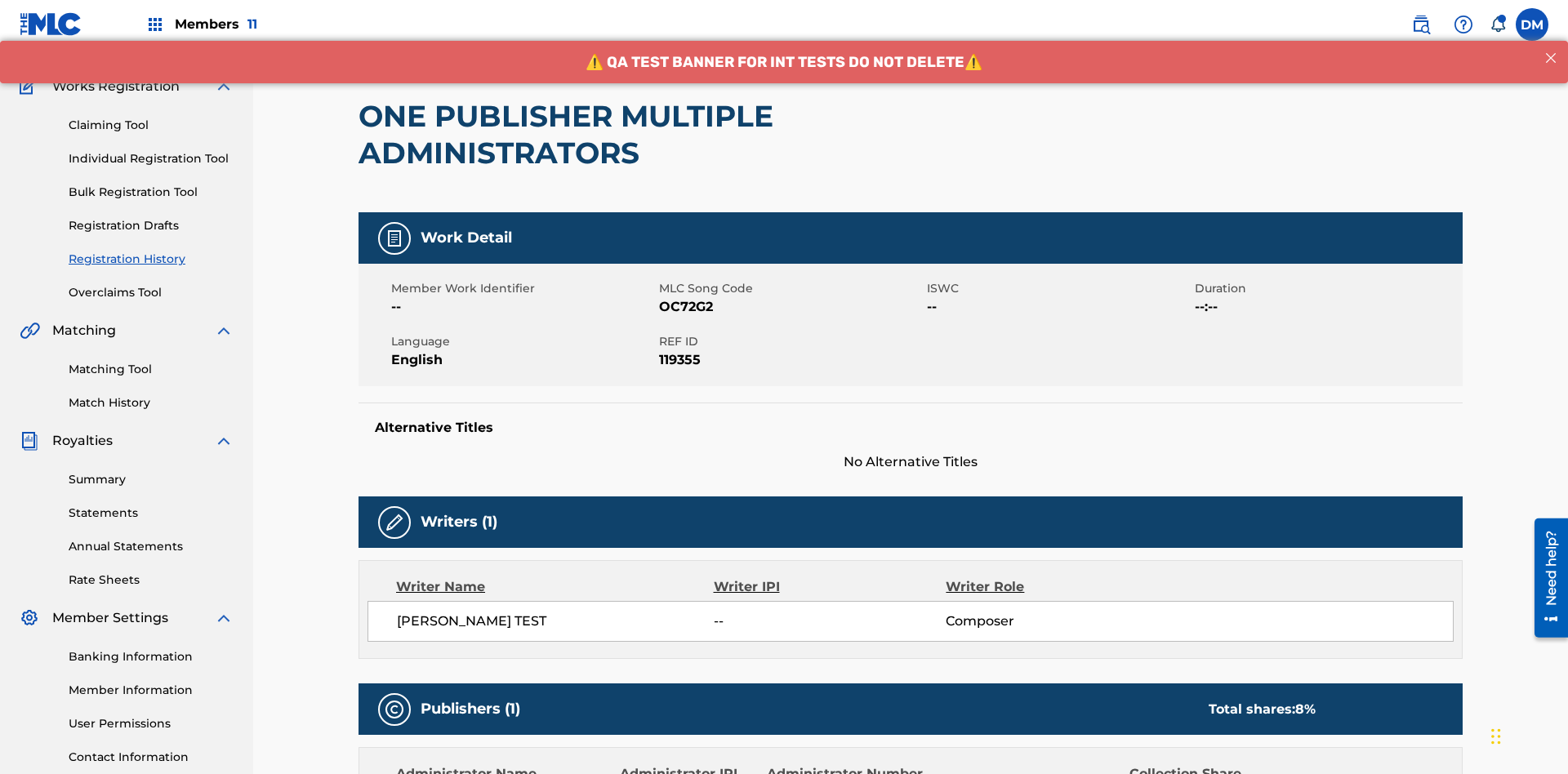
scroll to position [537, 0]
